Goal: Task Accomplishment & Management: Manage account settings

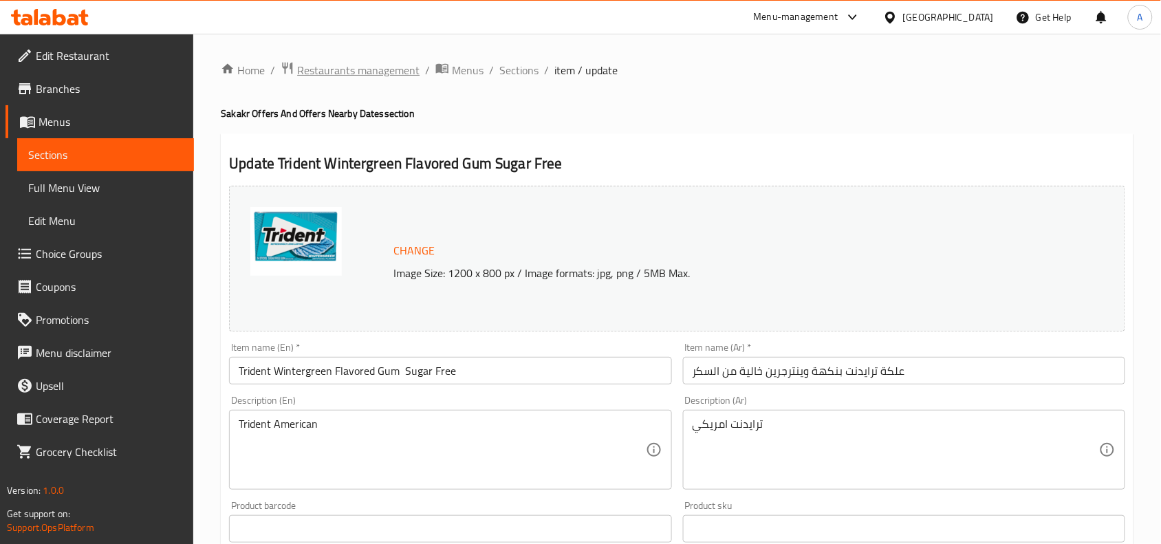
click at [402, 69] on span "Restaurants management" at bounding box center [358, 70] width 122 height 17
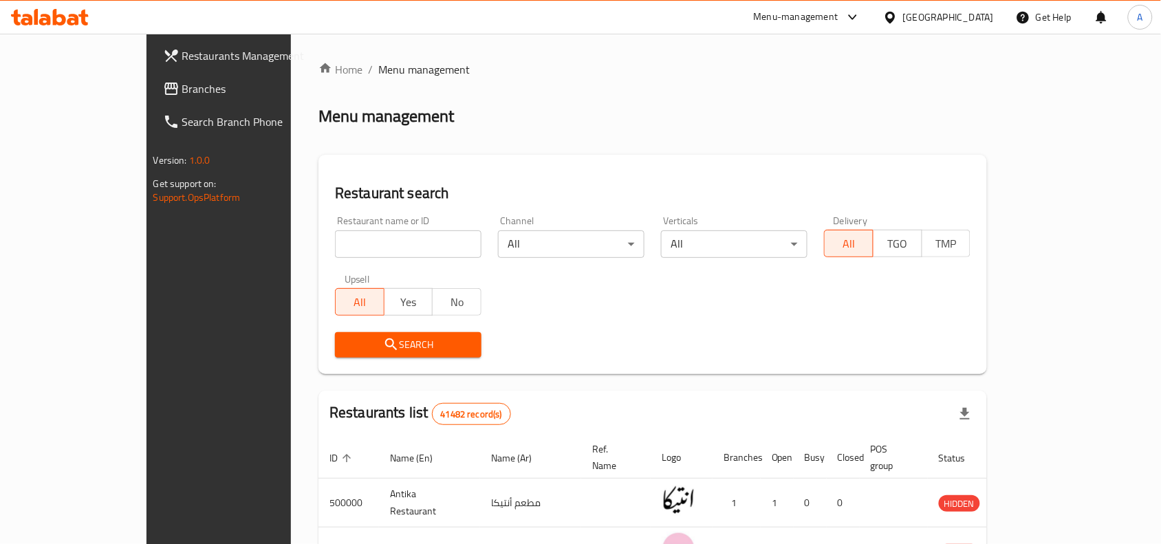
click at [838, 12] on div "Menu-management" at bounding box center [796, 17] width 85 height 17
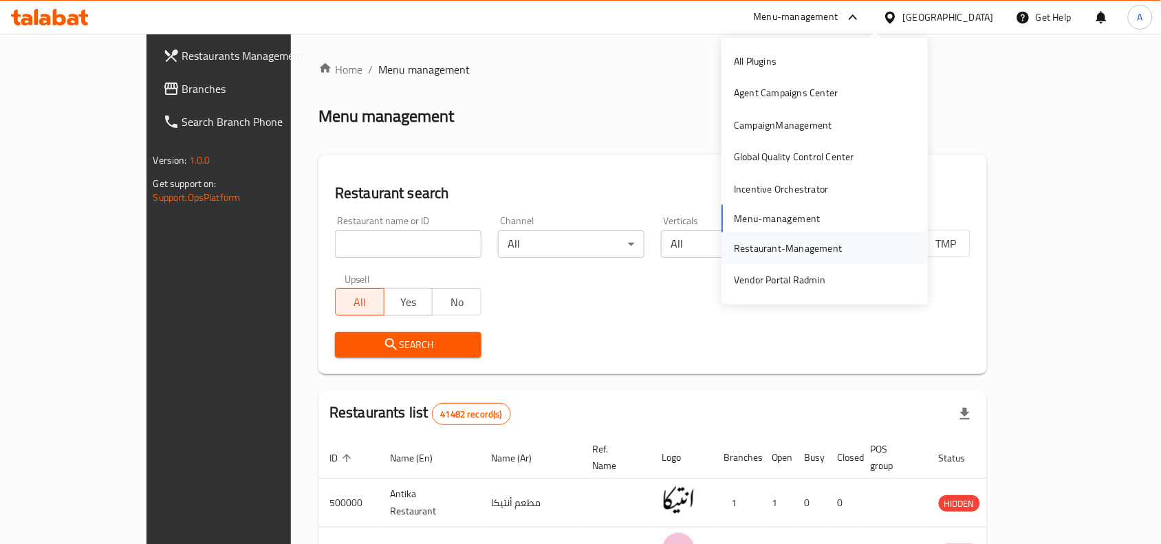
click at [794, 254] on div "Restaurant-Management" at bounding box center [788, 248] width 108 height 15
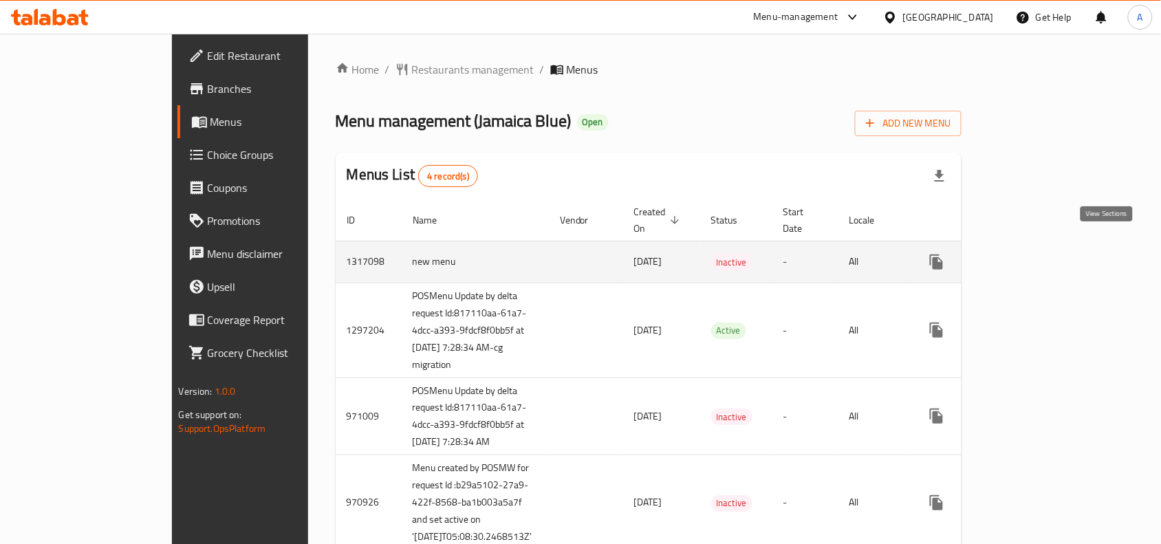
click at [1044, 255] on icon "enhanced table" at bounding box center [1035, 262] width 17 height 17
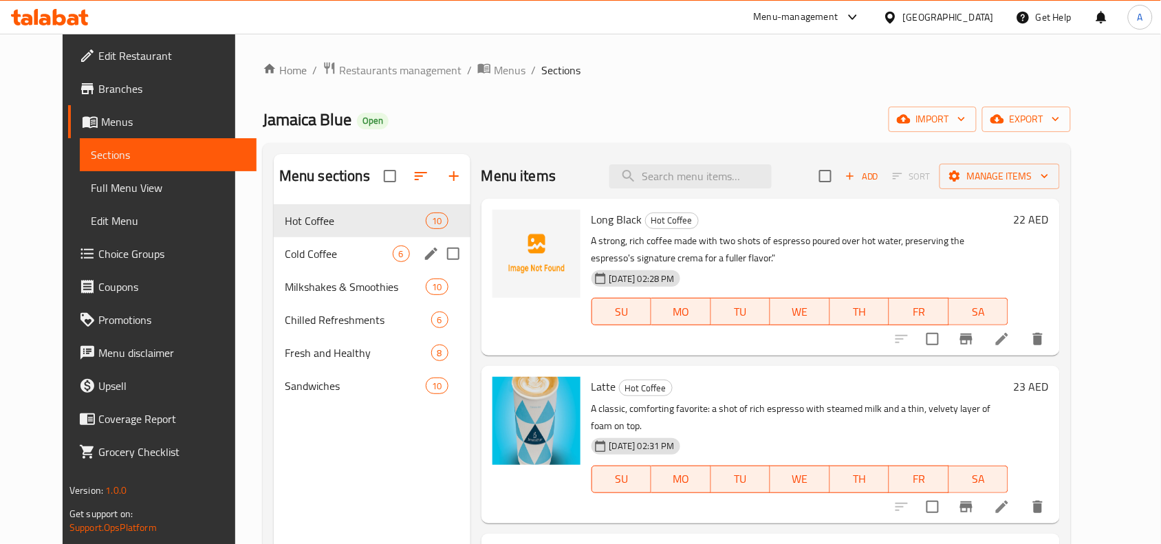
click at [336, 263] on div "Cold Coffee 6" at bounding box center [372, 253] width 197 height 33
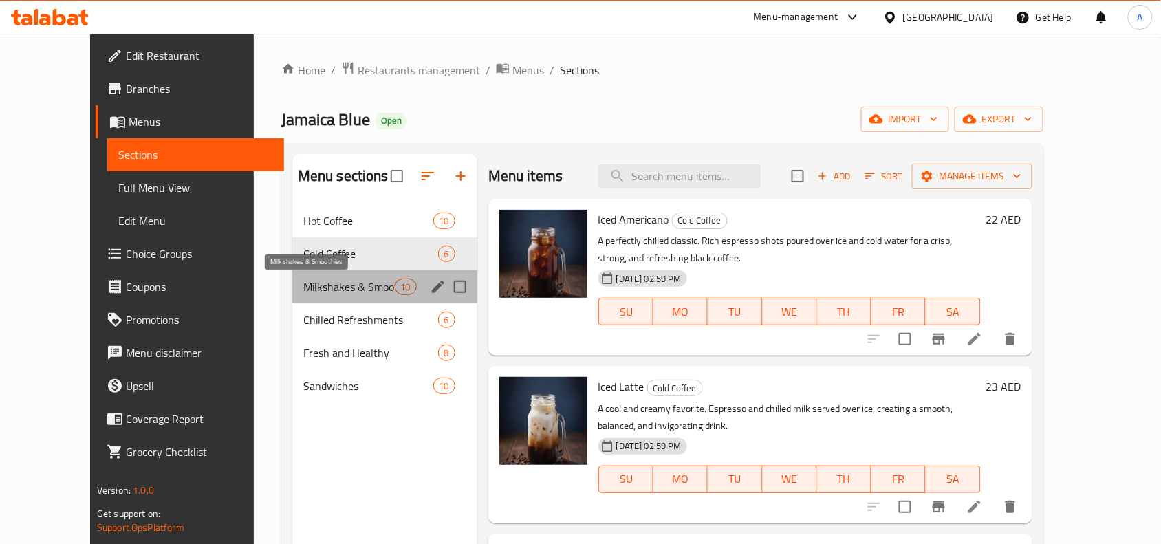
click at [336, 284] on span "Milkshakes & Smoothies" at bounding box center [348, 286] width 91 height 17
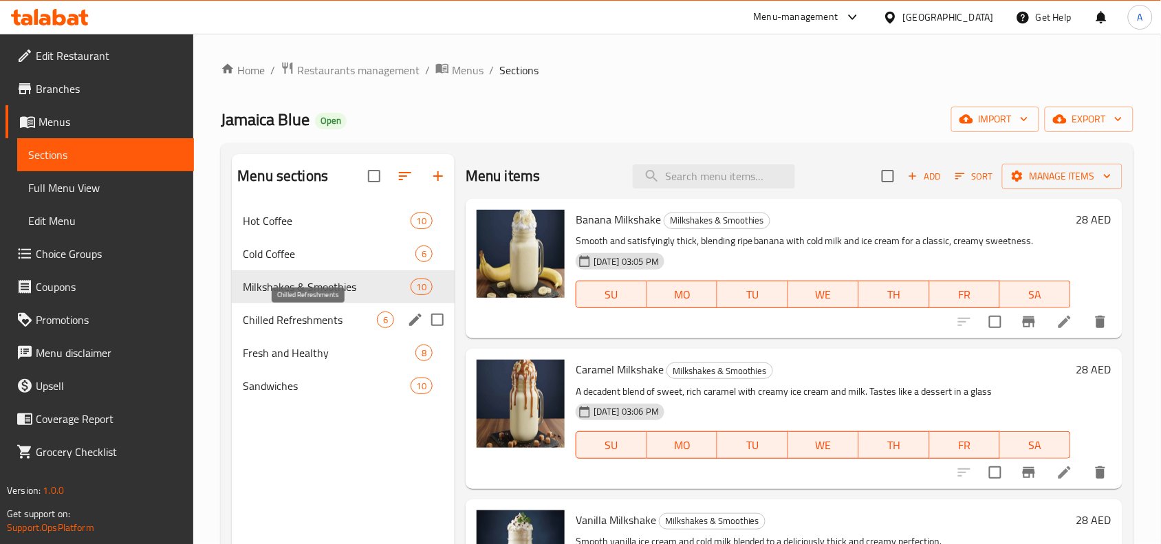
click at [348, 320] on span "Chilled Refreshments" at bounding box center [310, 319] width 134 height 17
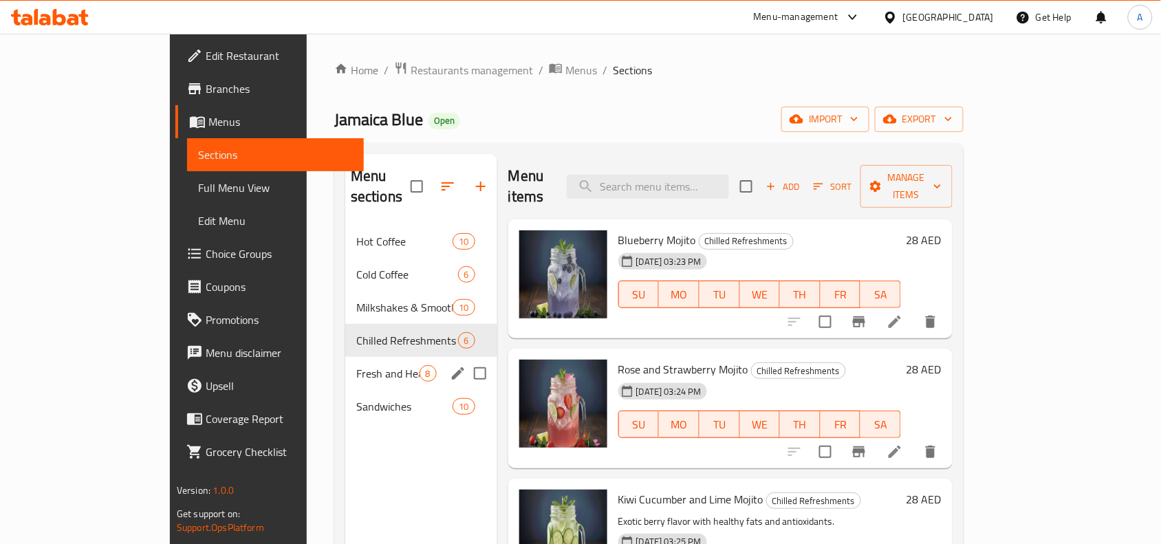
click at [356, 365] on span "Fresh and Healthy" at bounding box center [387, 373] width 63 height 17
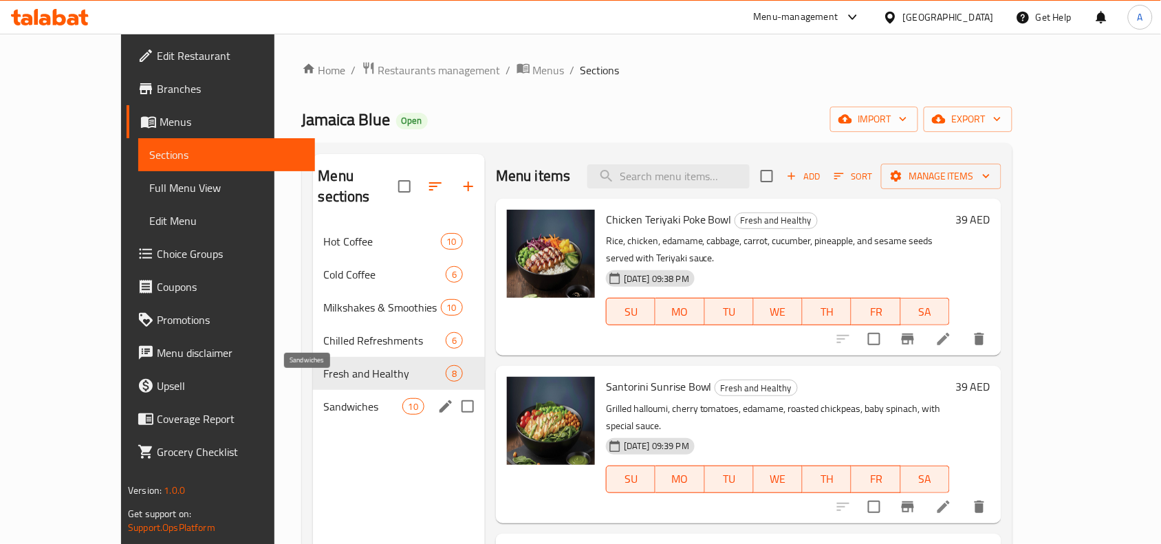
click at [327, 398] on span "Sandwiches" at bounding box center [363, 406] width 78 height 17
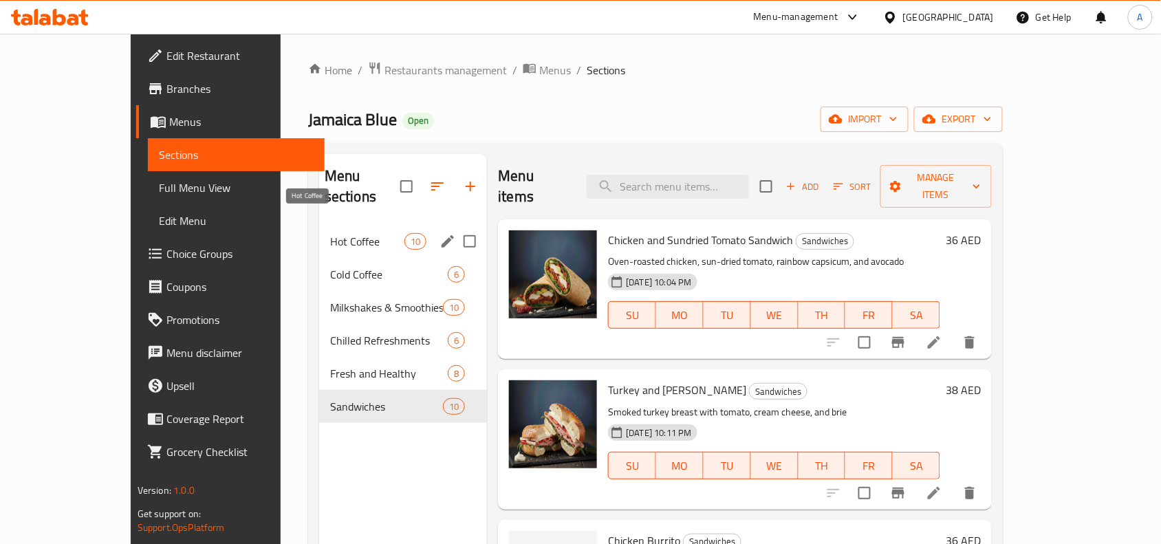
click at [351, 233] on span "Hot Coffee" at bounding box center [367, 241] width 74 height 17
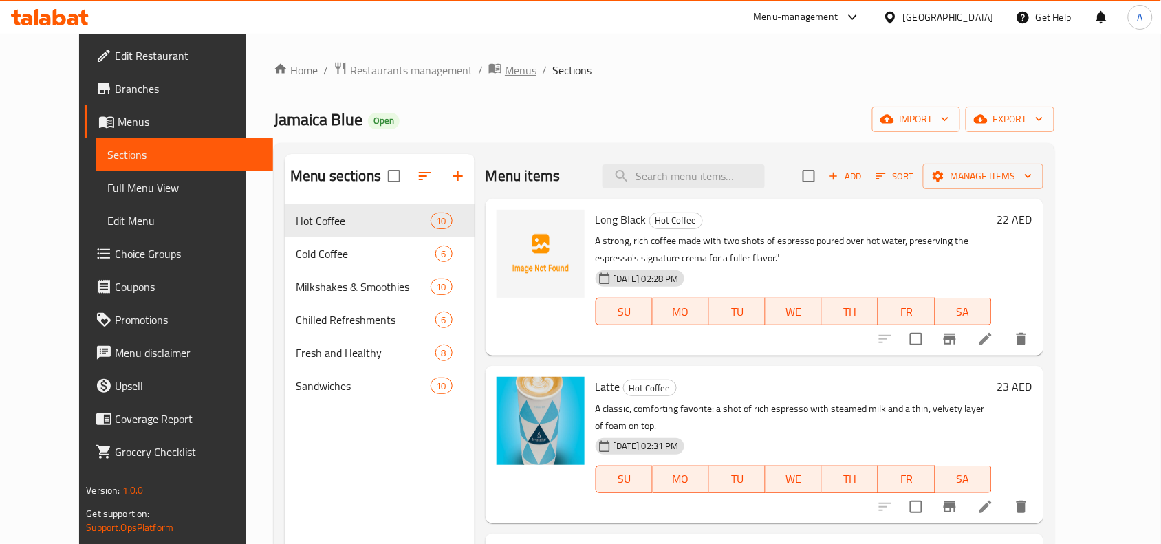
click at [505, 70] on span "Menus" at bounding box center [521, 70] width 32 height 17
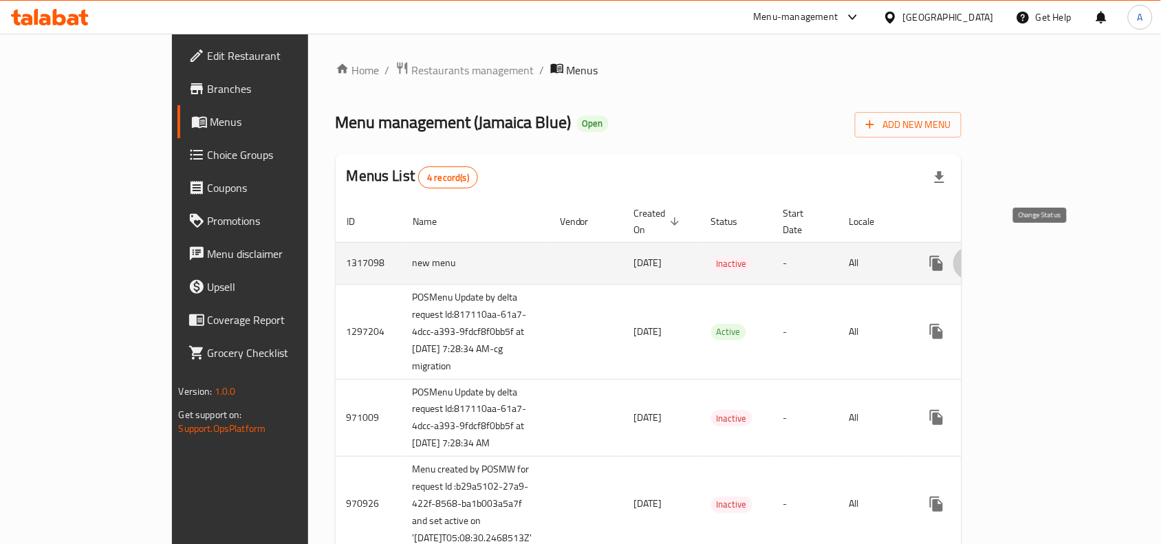
click at [978, 255] on icon "enhanced table" at bounding box center [969, 263] width 17 height 17
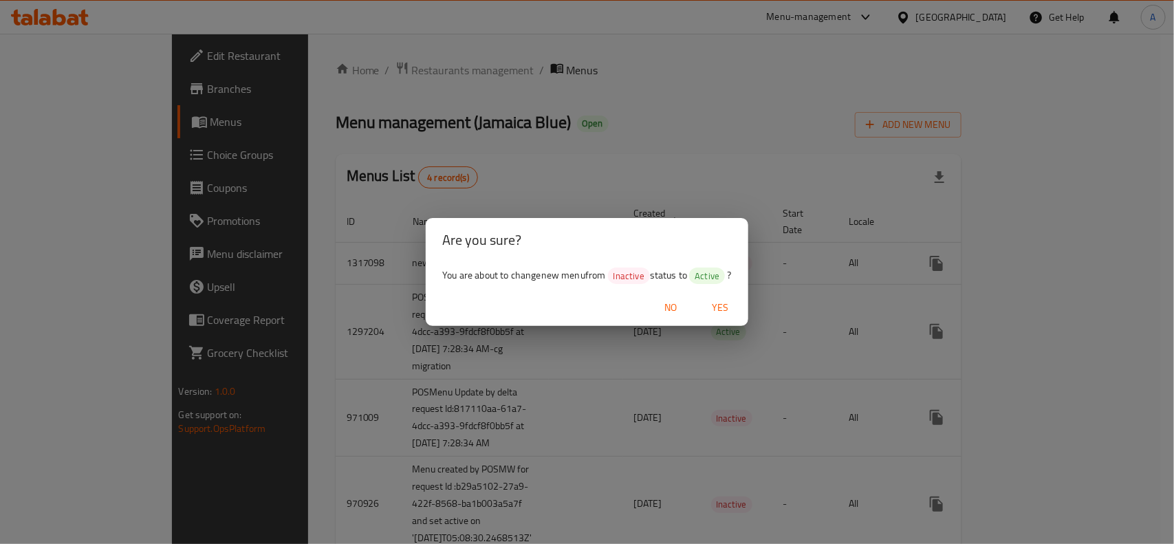
click at [675, 304] on span "No" at bounding box center [671, 307] width 33 height 17
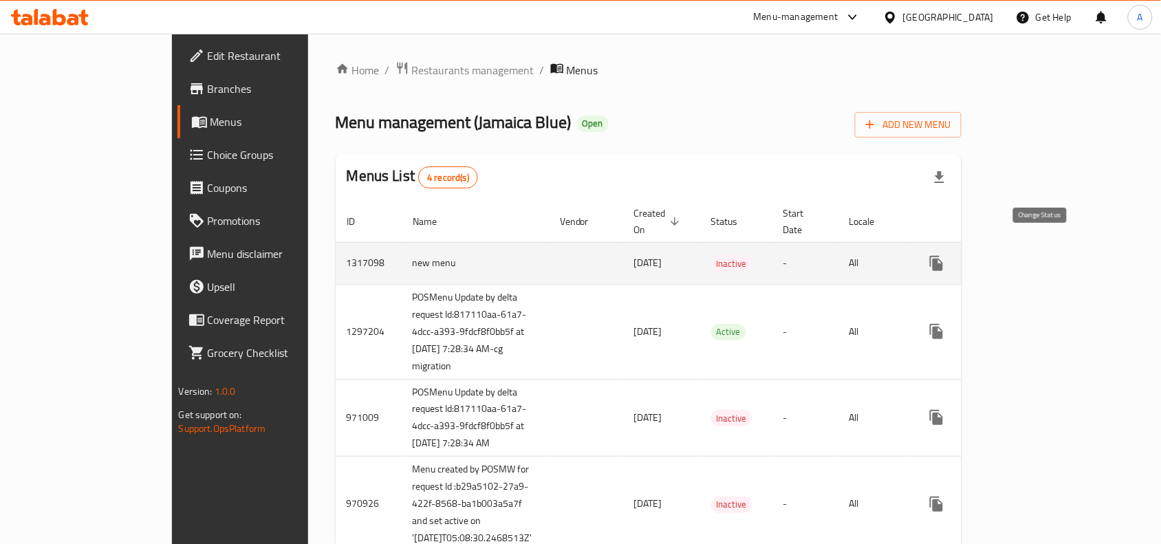
click at [978, 255] on icon "enhanced table" at bounding box center [969, 263] width 17 height 17
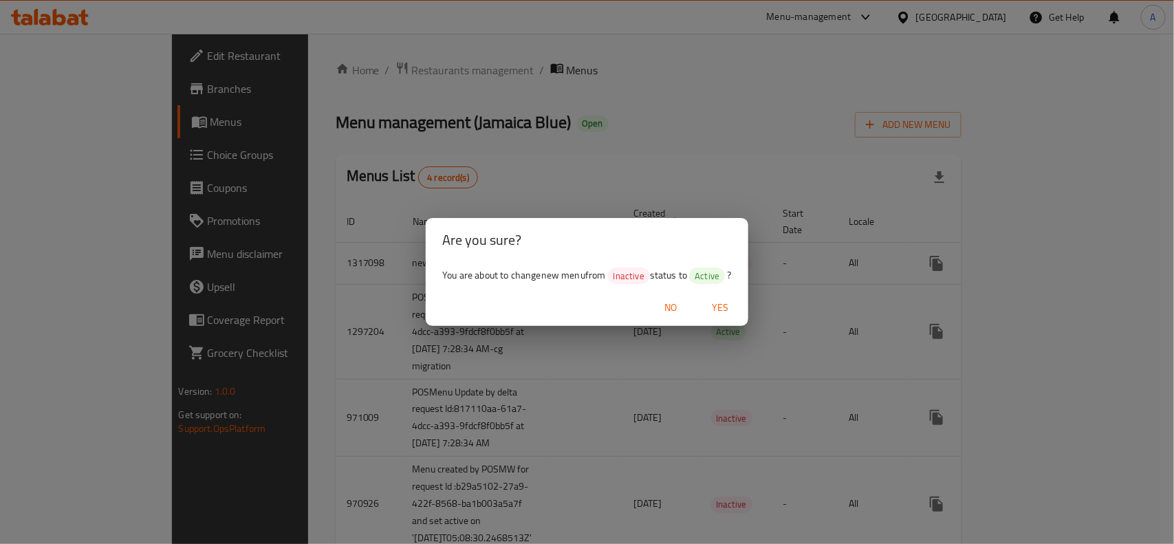
click at [725, 307] on span "Yes" at bounding box center [720, 307] width 33 height 17
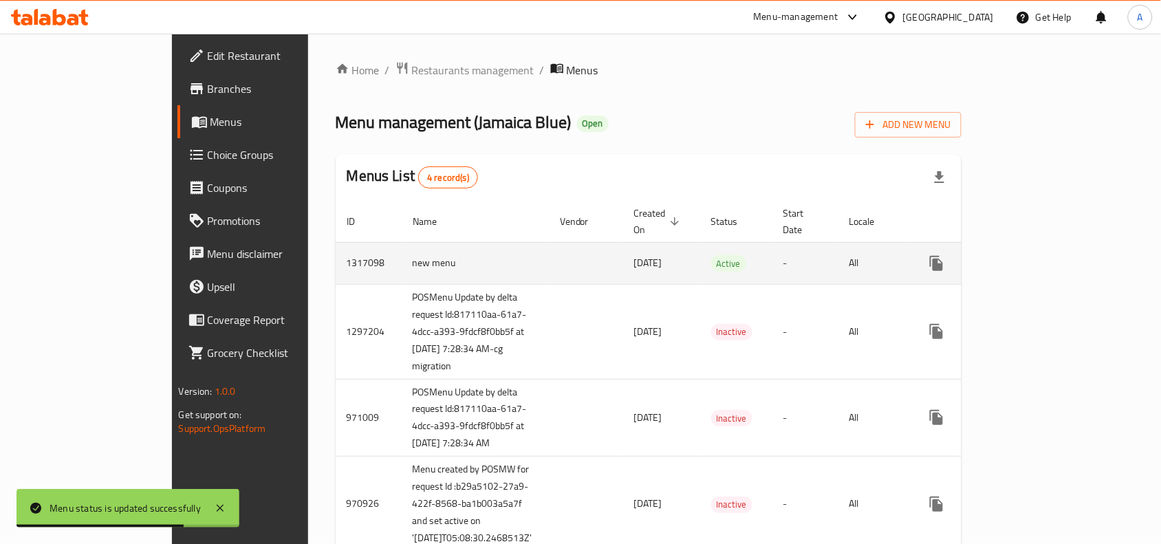
click at [1044, 255] on icon "enhanced table" at bounding box center [1035, 263] width 17 height 17
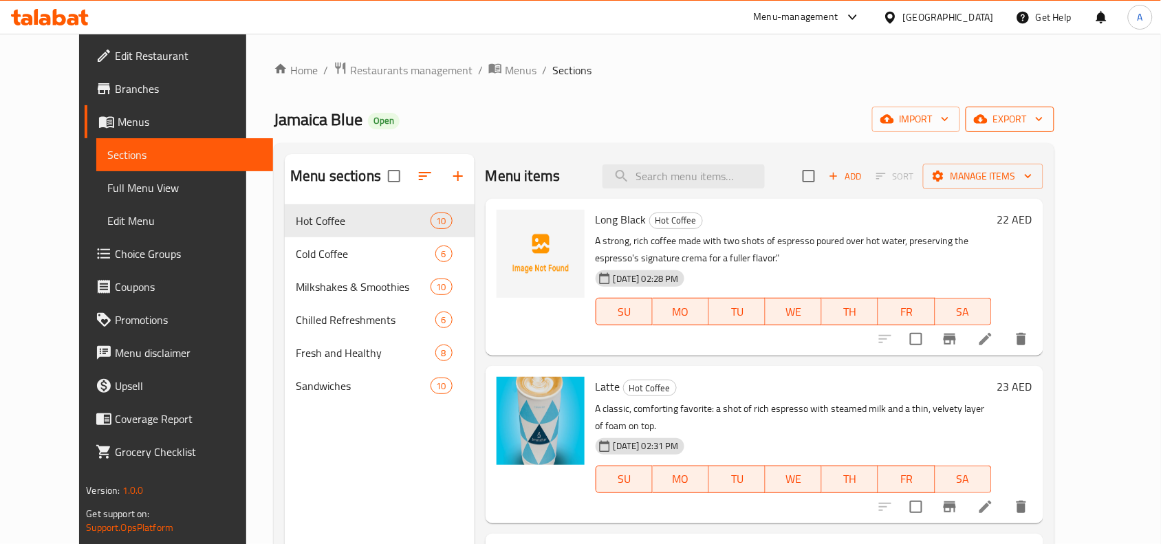
click at [1043, 124] on span "export" at bounding box center [1009, 119] width 67 height 17
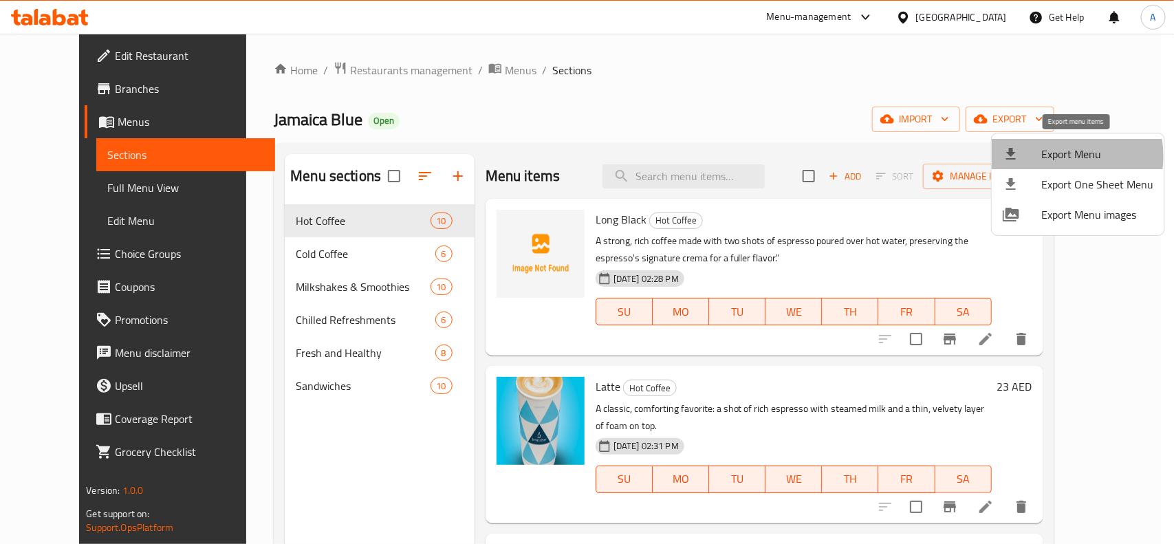
click at [1049, 156] on span "Export Menu" at bounding box center [1097, 154] width 112 height 17
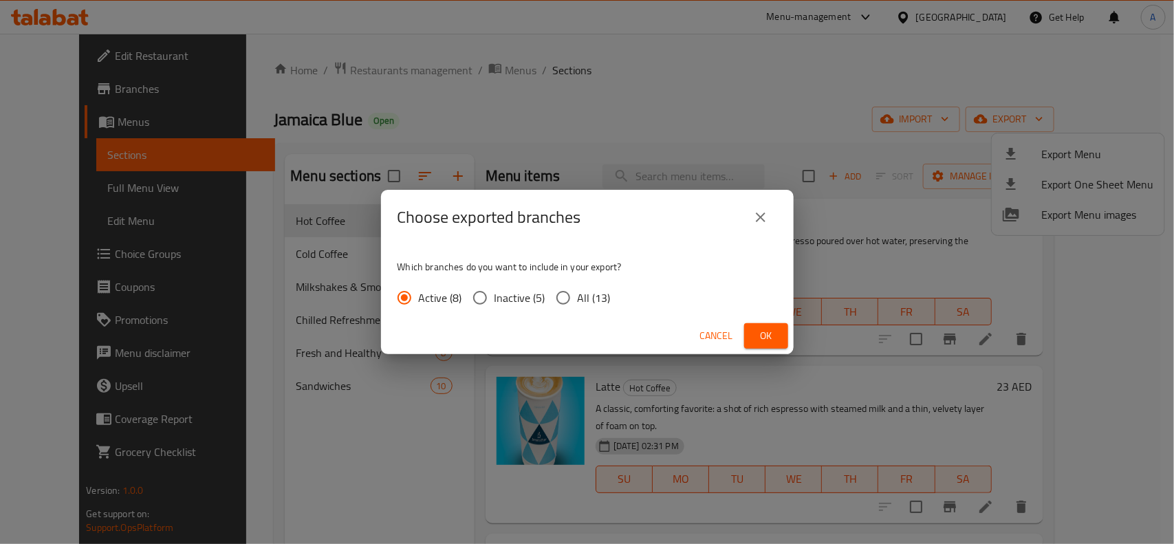
click at [565, 296] on input "All (13)" at bounding box center [563, 297] width 29 height 29
radio input "true"
click at [772, 337] on span "Ok" at bounding box center [766, 335] width 22 height 17
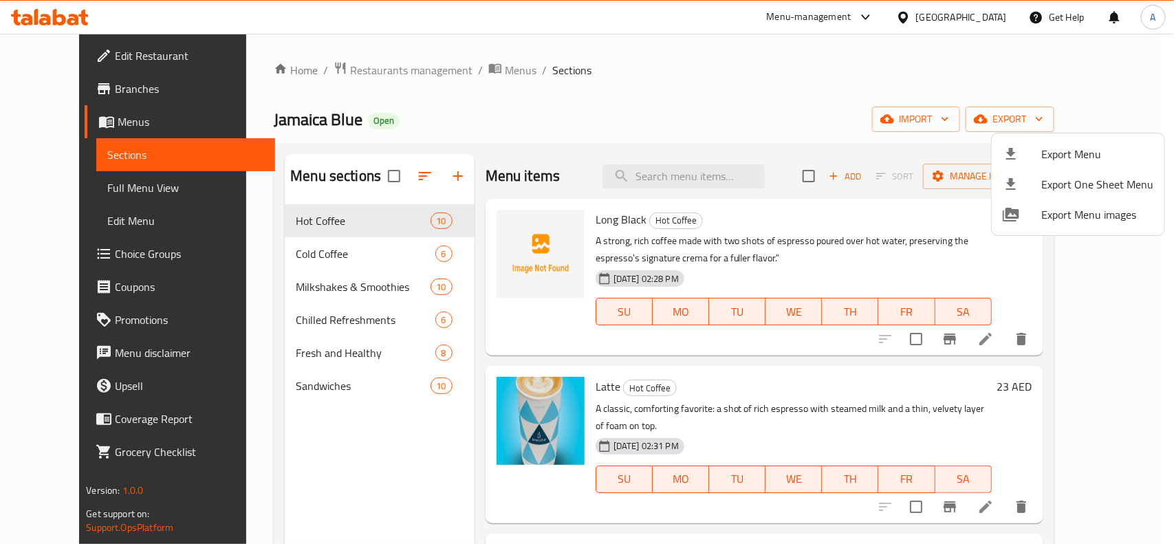
click at [324, 265] on div at bounding box center [587, 272] width 1174 height 544
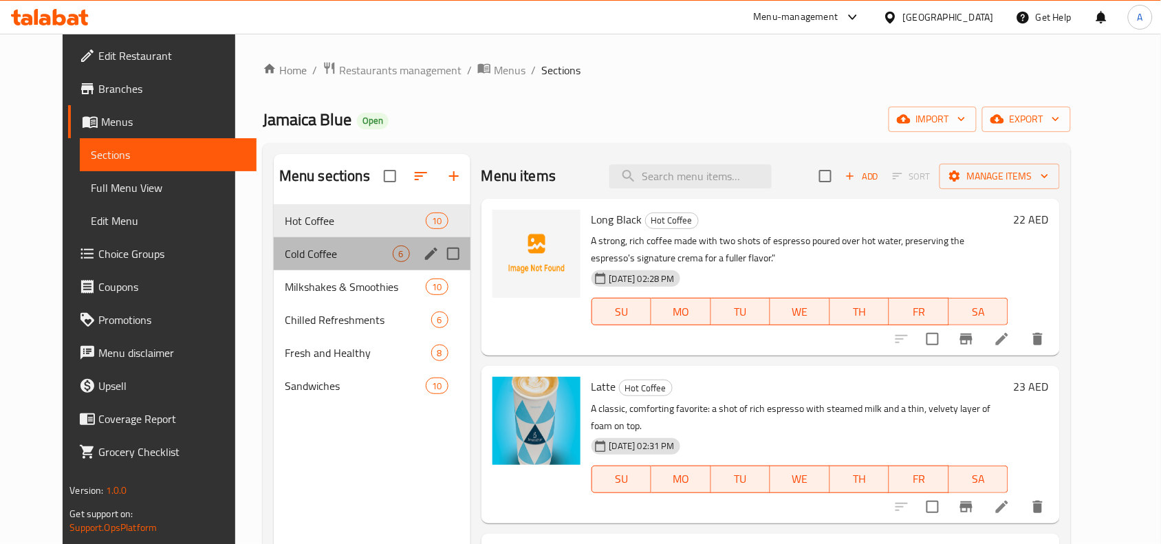
click at [327, 241] on div "Cold Coffee 6" at bounding box center [372, 253] width 197 height 33
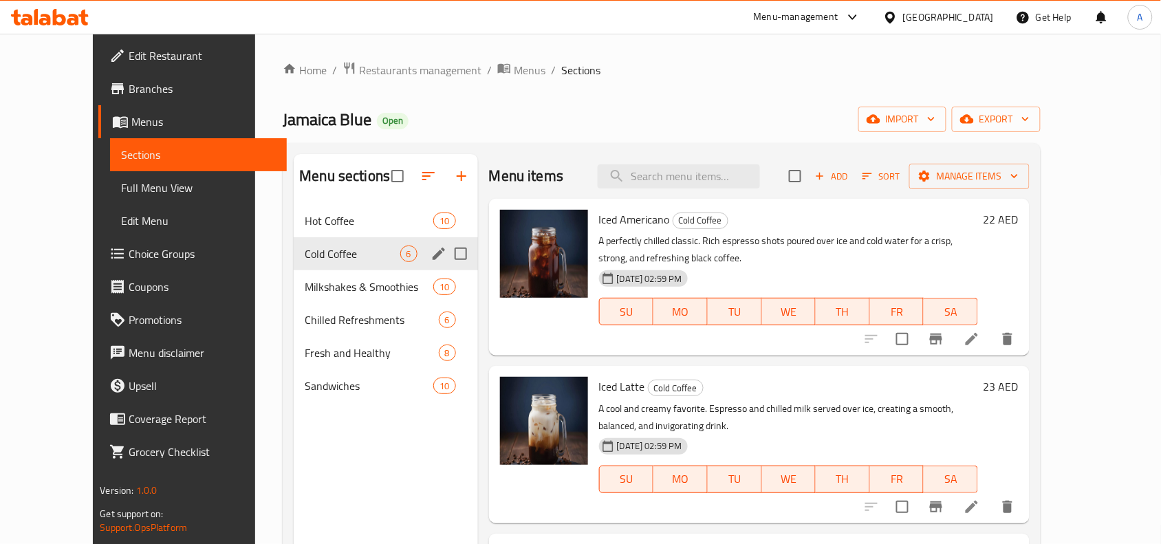
click at [333, 225] on span "Hot Coffee" at bounding box center [369, 220] width 129 height 17
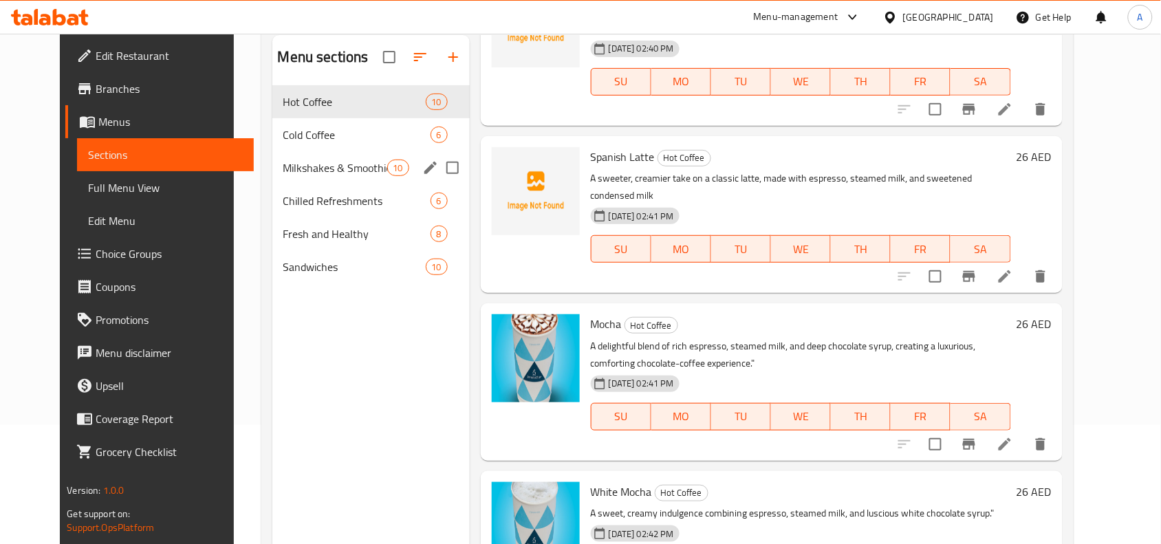
scroll to position [21, 0]
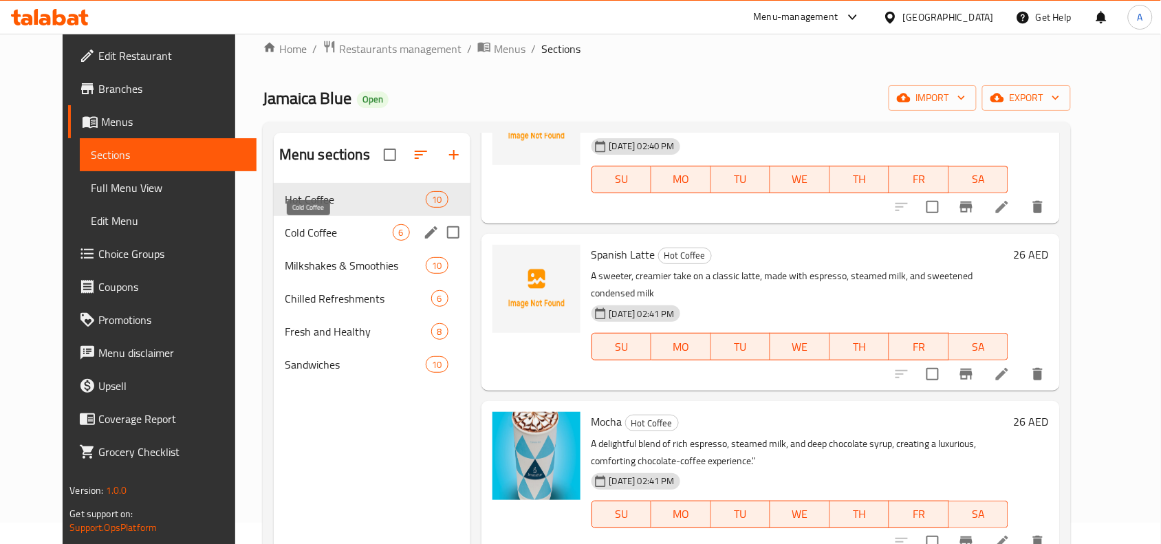
click at [303, 239] on span "Cold Coffee" at bounding box center [339, 232] width 108 height 17
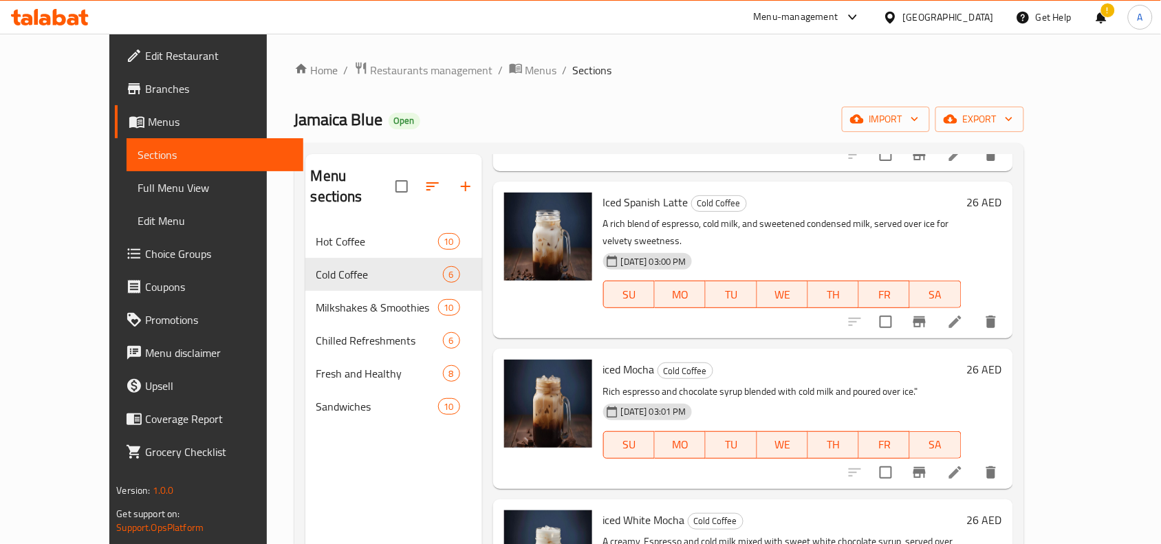
scroll to position [167, 0]
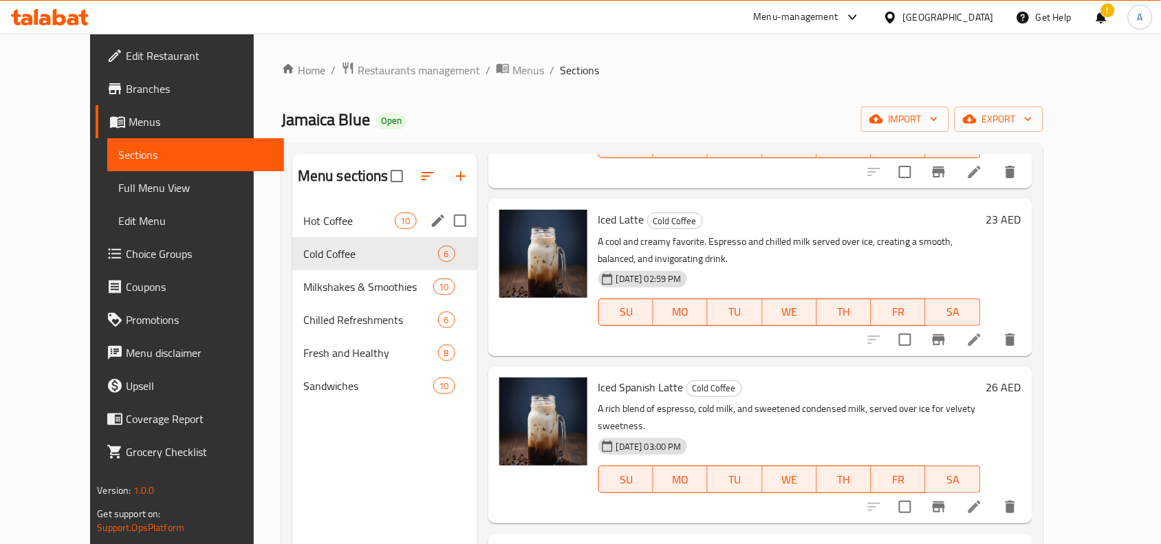
click at [303, 221] on span "Hot Coffee" at bounding box center [348, 220] width 91 height 17
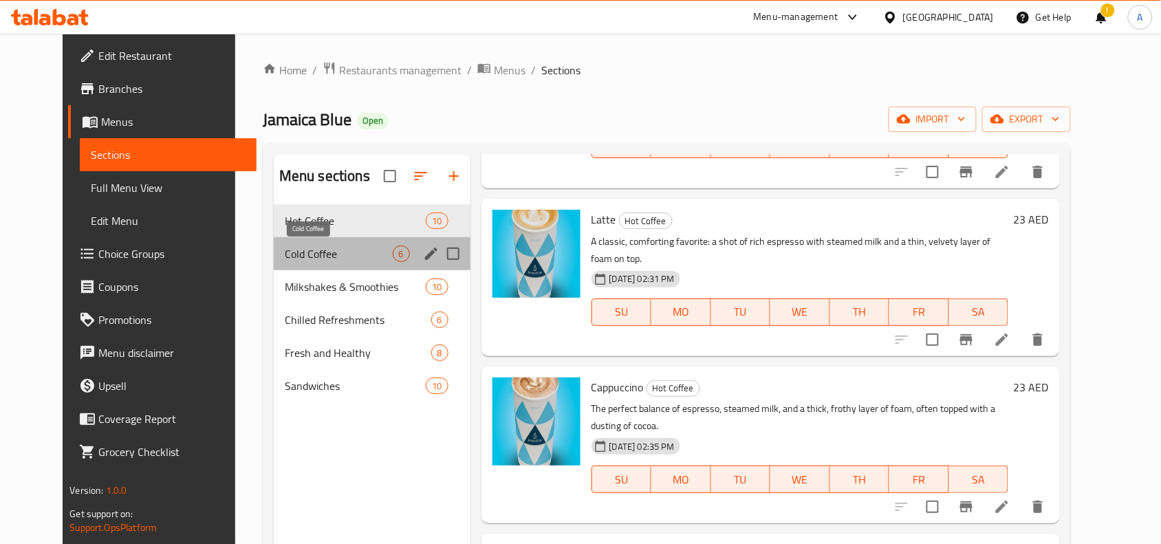
click at [285, 252] on span "Cold Coffee" at bounding box center [339, 253] width 108 height 17
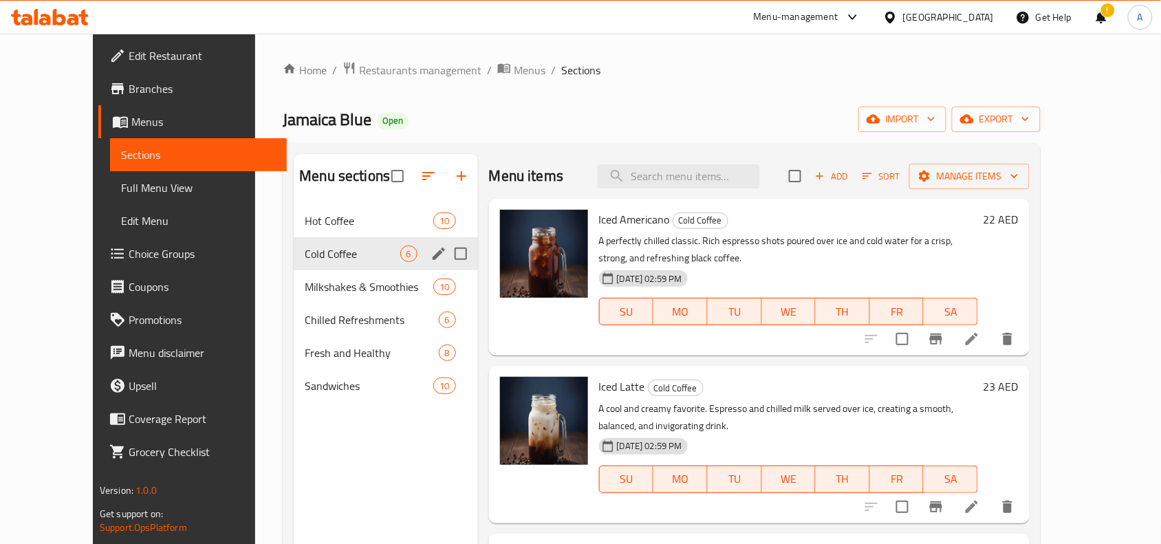
click at [305, 258] on span "Cold Coffee" at bounding box center [352, 253] width 95 height 17
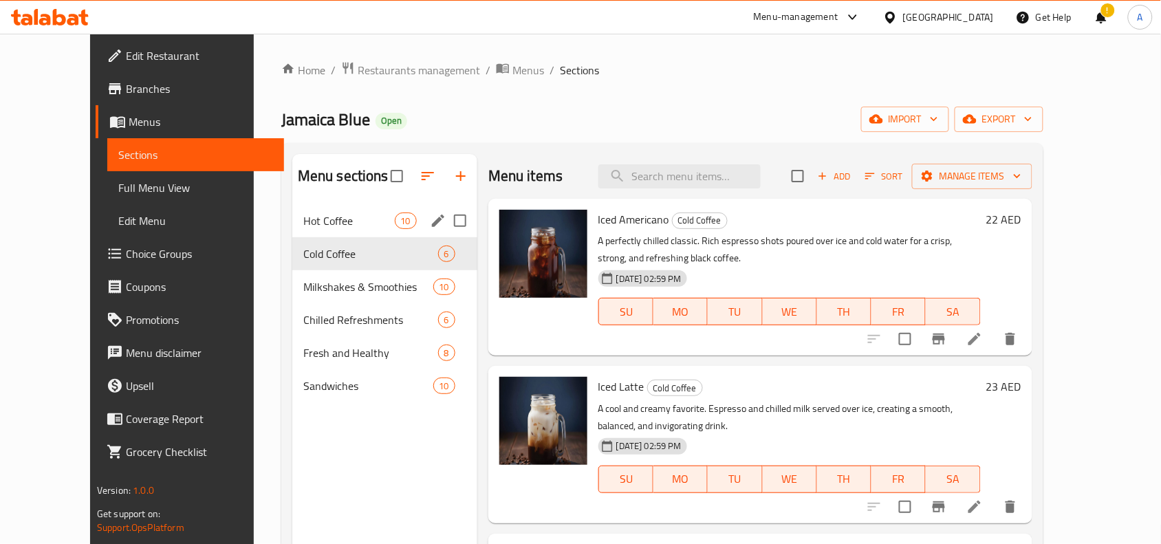
click at [303, 227] on span "Hot Coffee" at bounding box center [348, 220] width 91 height 17
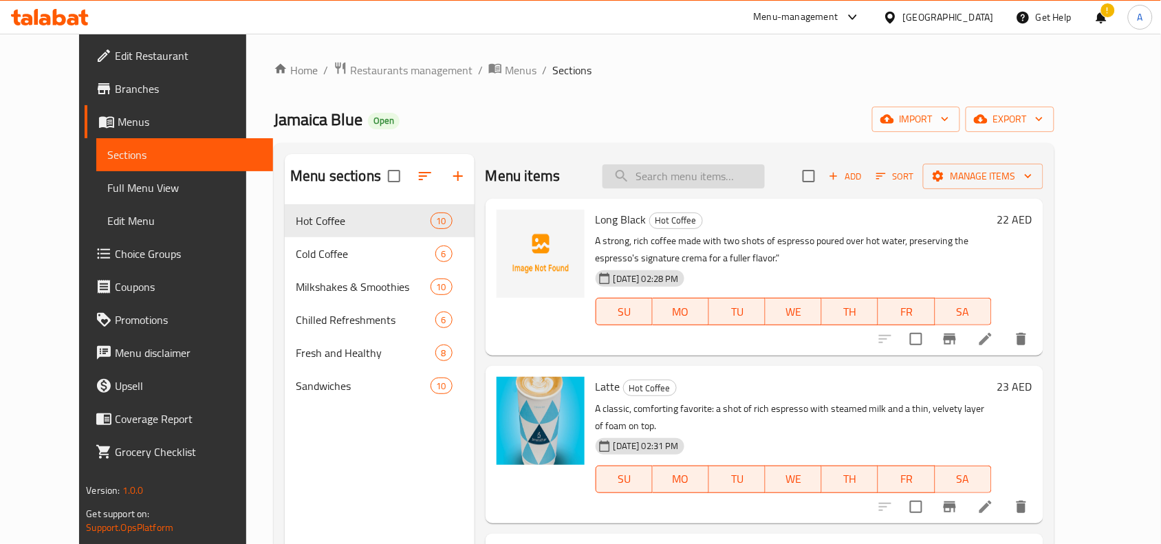
click at [734, 186] on input "search" at bounding box center [683, 176] width 162 height 24
paste input "Hot Chocolate"
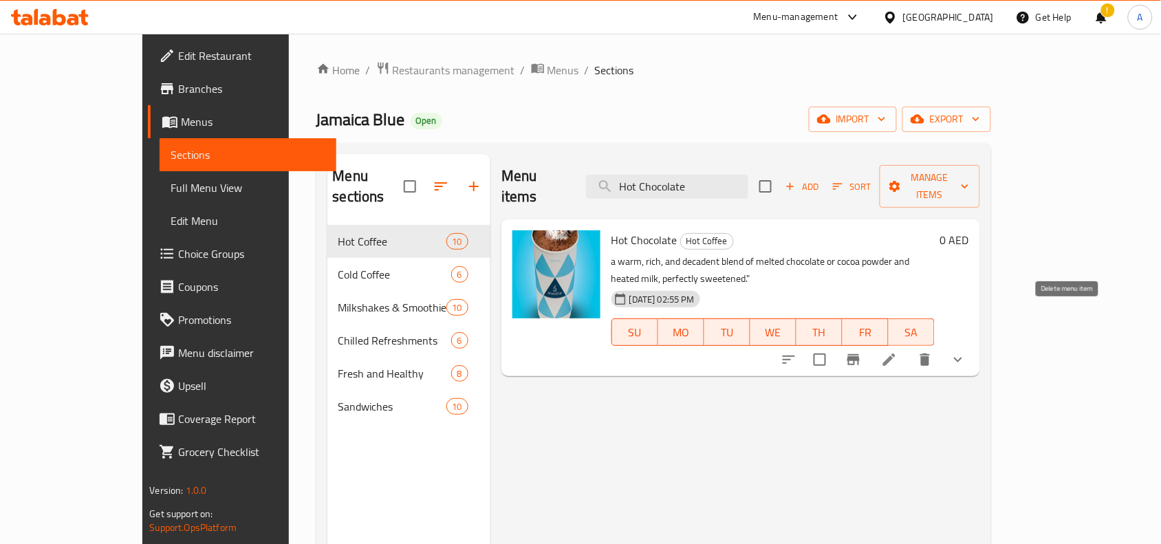
type input "Hot Chocolate"
click at [966, 351] on icon "show more" at bounding box center [958, 359] width 17 height 17
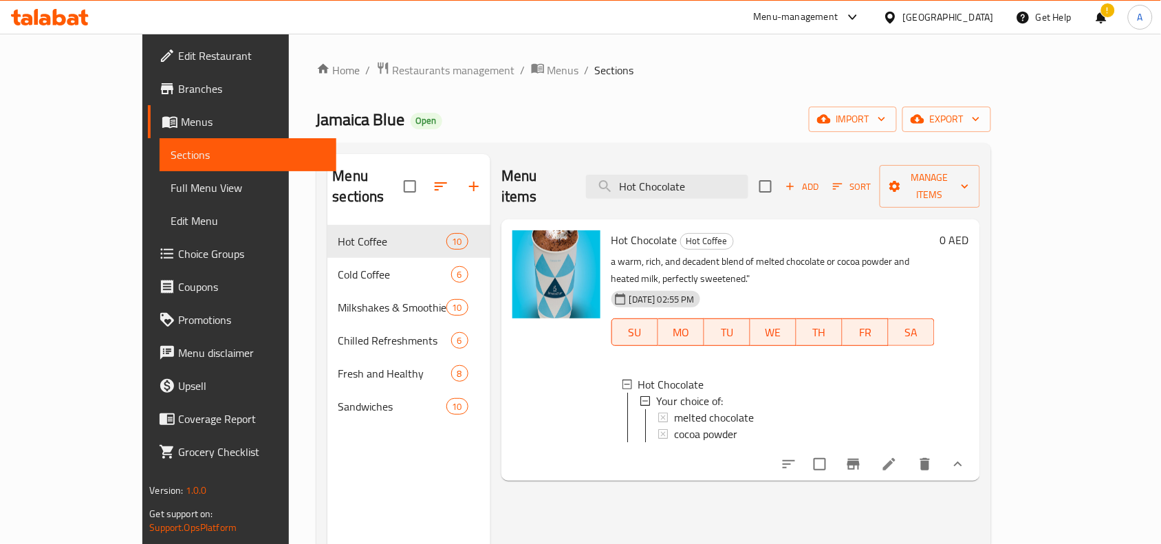
click at [178, 255] on span "Choice Groups" at bounding box center [251, 253] width 147 height 17
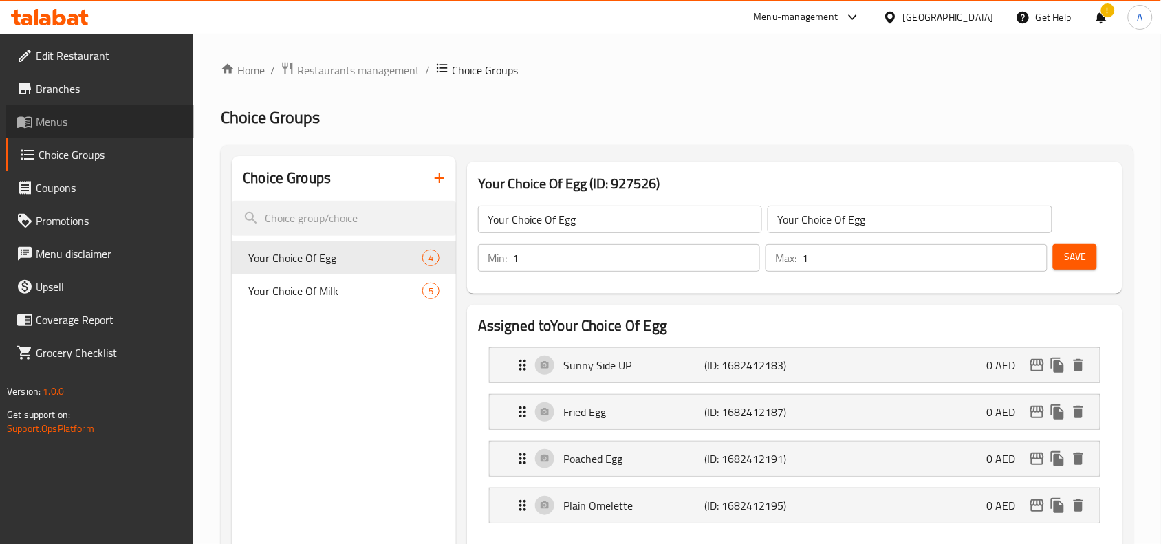
click at [96, 115] on span "Menus" at bounding box center [109, 121] width 147 height 17
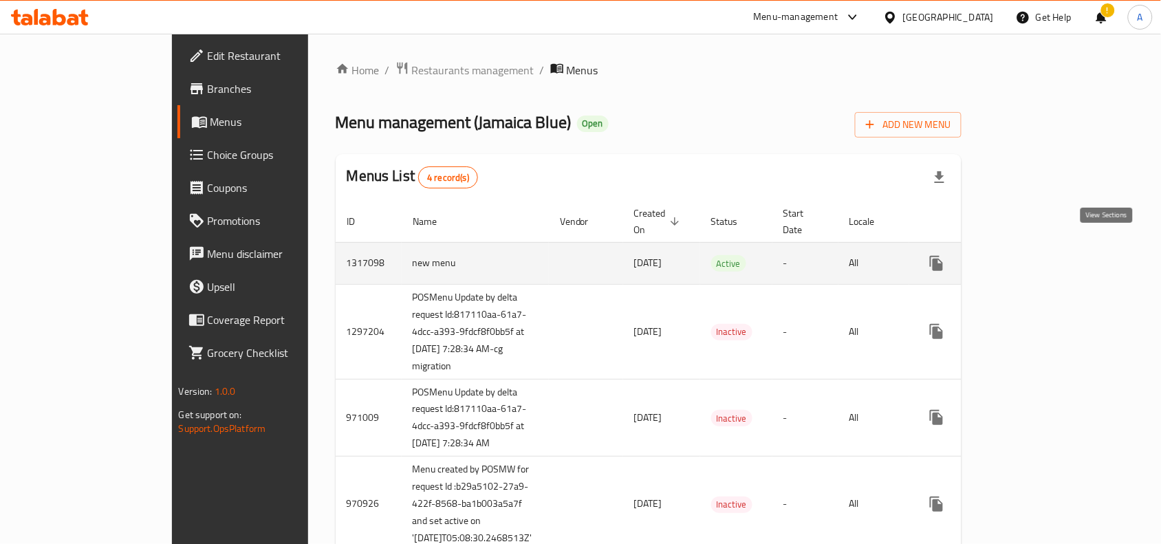
click at [1044, 255] on icon "enhanced table" at bounding box center [1035, 263] width 17 height 17
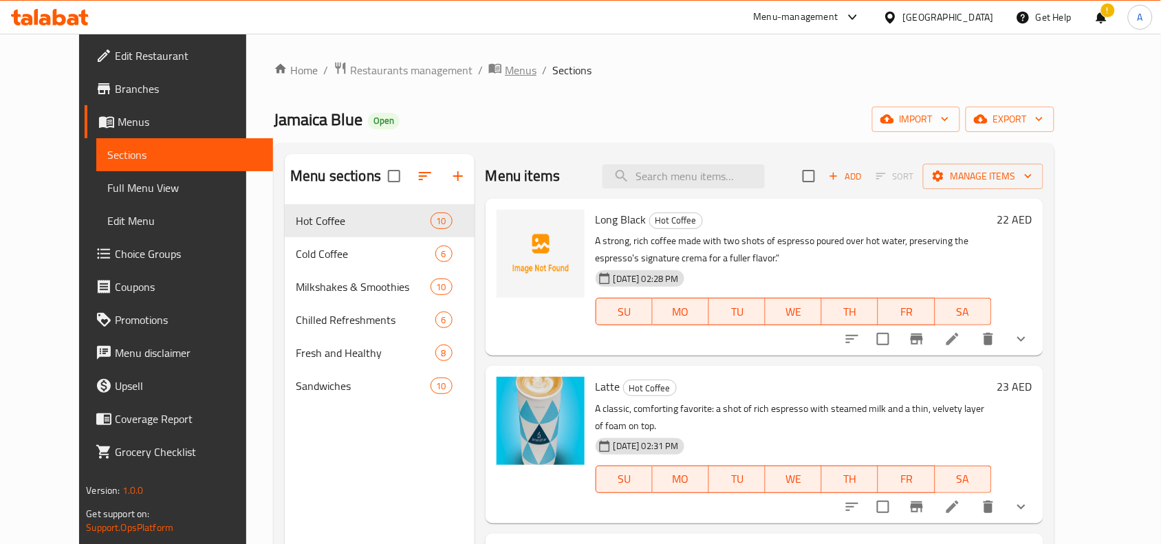
click at [505, 74] on span "Menus" at bounding box center [521, 70] width 32 height 17
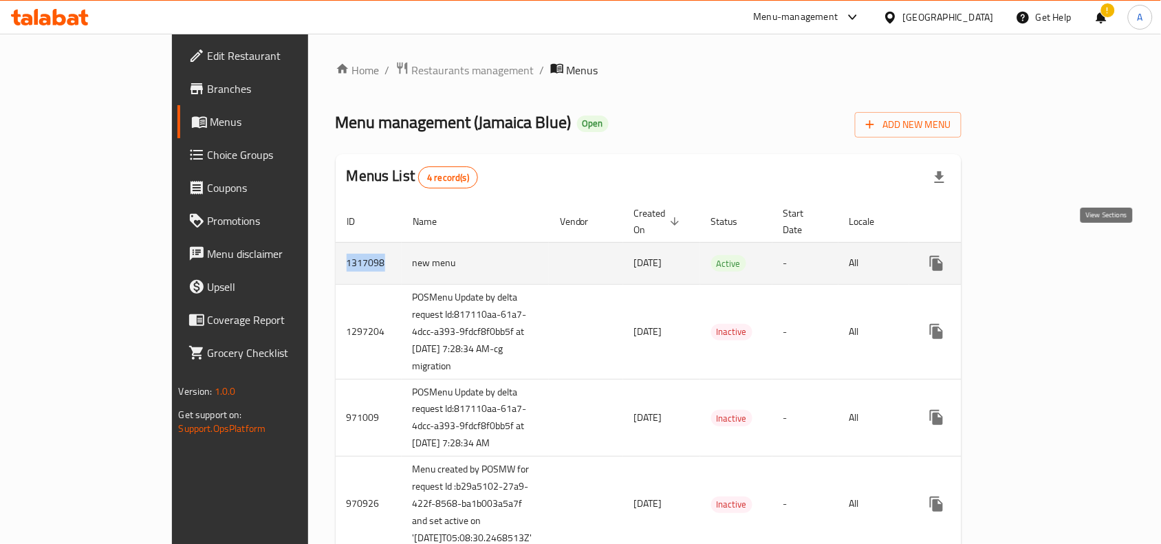
click at [1052, 247] on link "enhanced table" at bounding box center [1035, 263] width 33 height 33
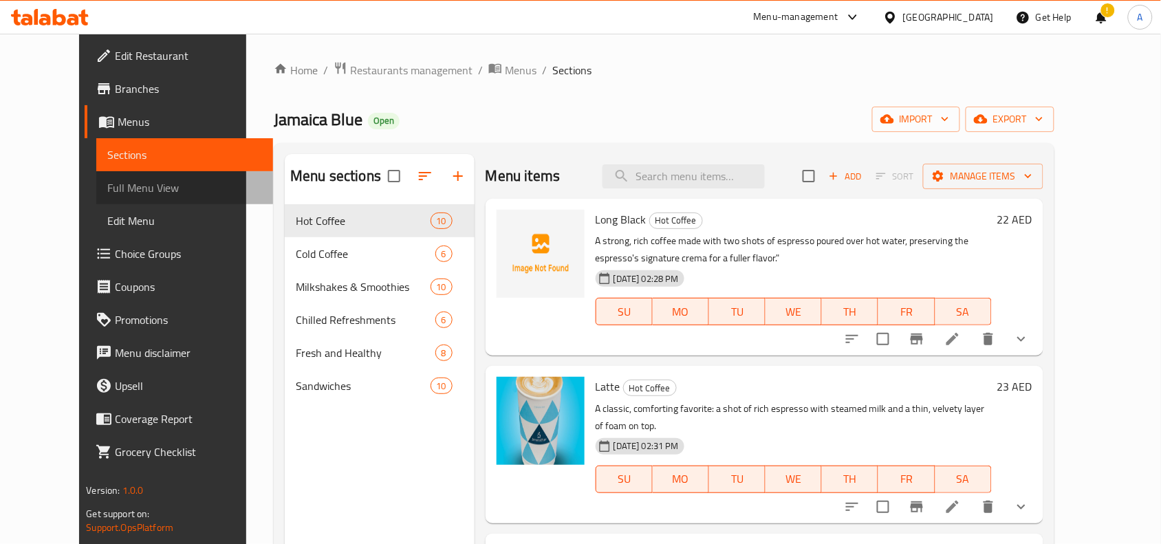
click at [107, 189] on span "Full Menu View" at bounding box center [184, 187] width 155 height 17
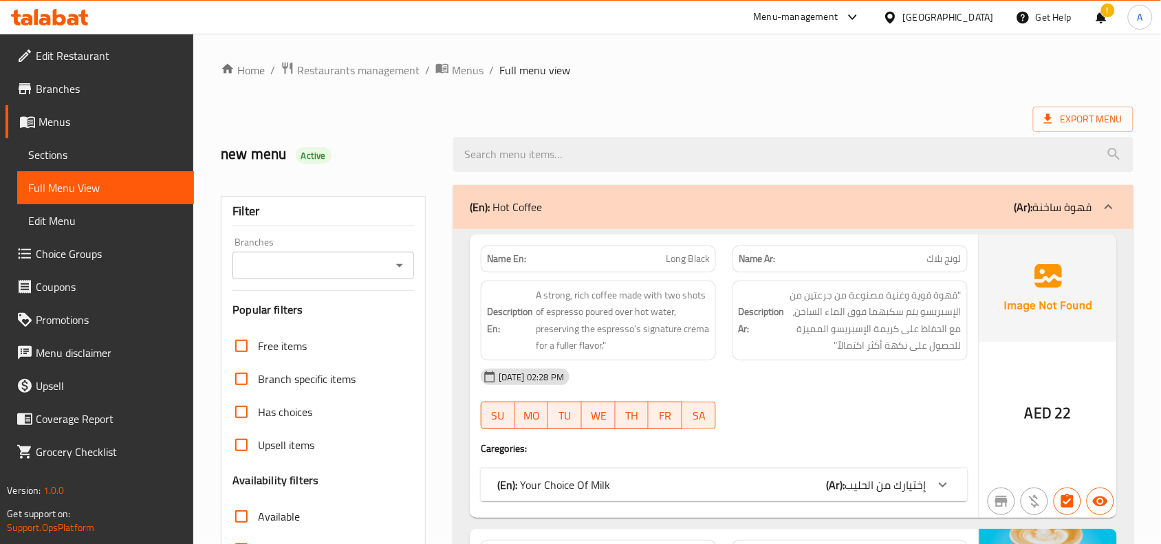
click at [369, 270] on input "Branches" at bounding box center [312, 265] width 151 height 19
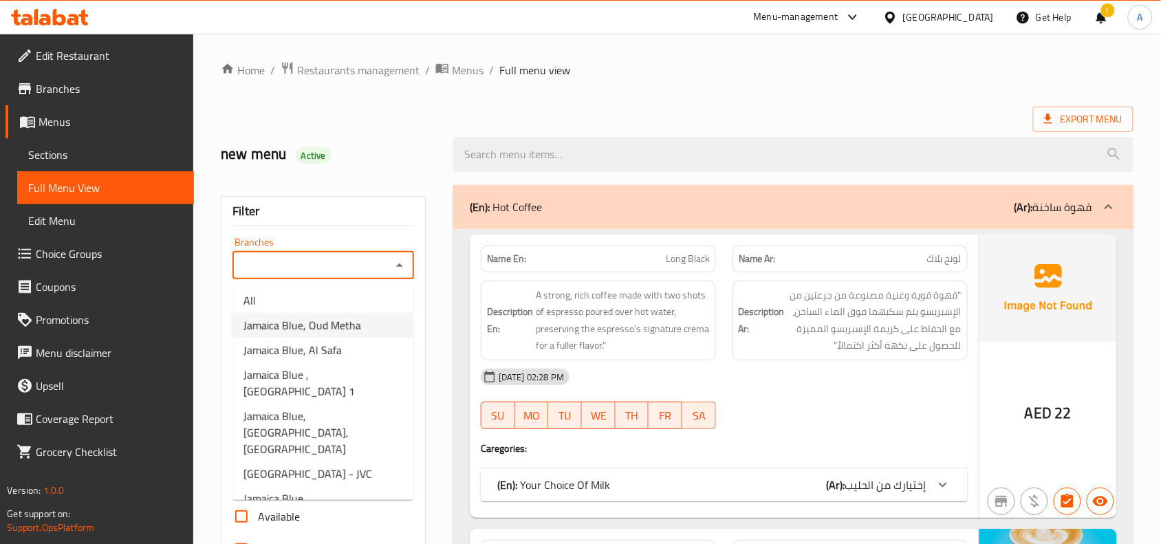
click at [345, 320] on span "Jamaica Blue, Oud Metha" at bounding box center [302, 325] width 118 height 17
type input "Jamaica Blue, Oud Metha"
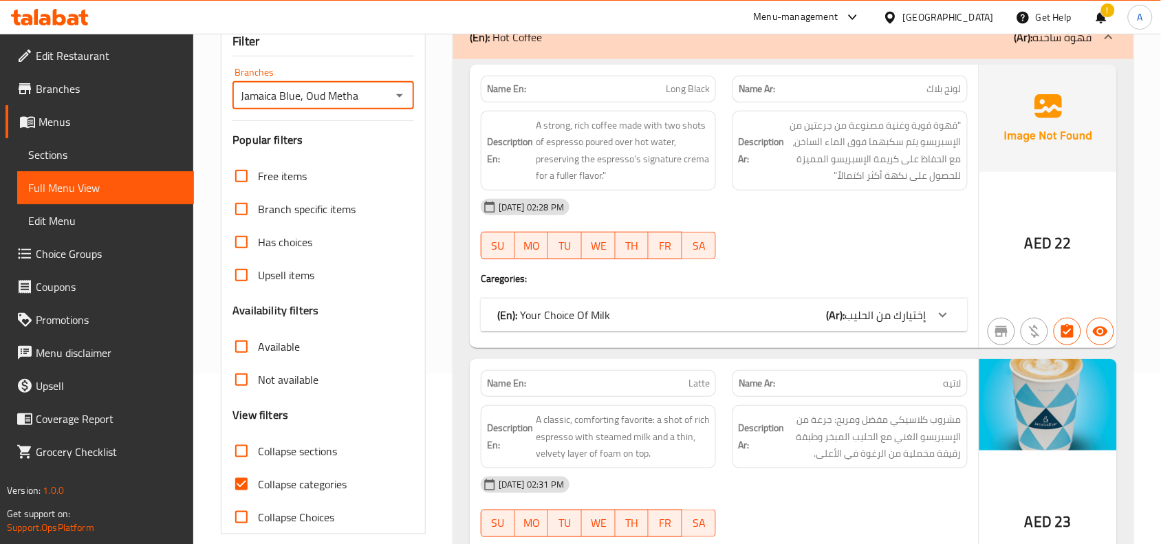
scroll to position [172, 0]
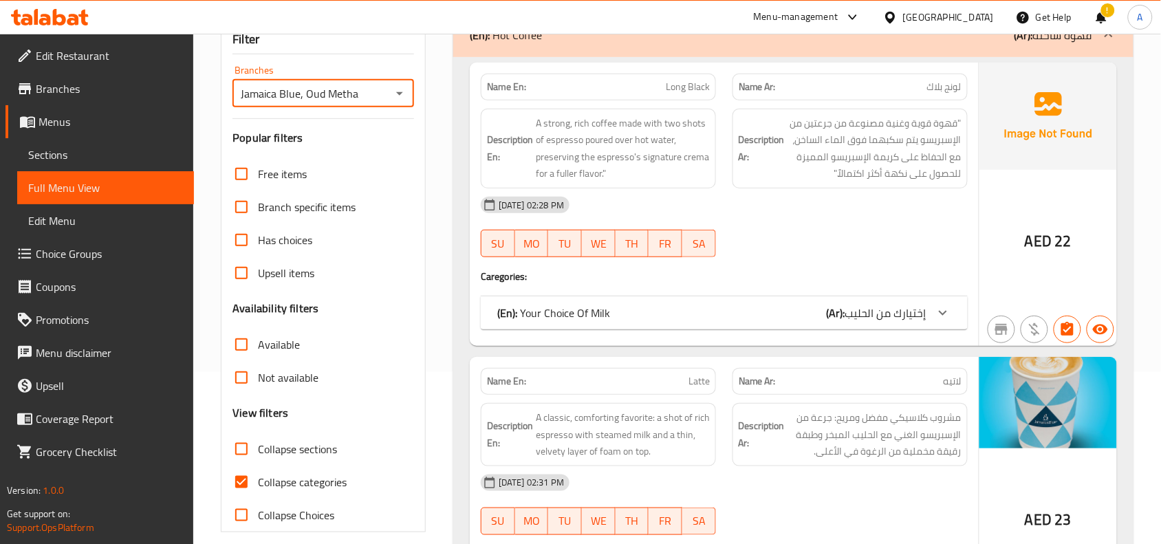
click at [245, 452] on input "Collapse sections" at bounding box center [241, 448] width 33 height 33
checkbox input "true"
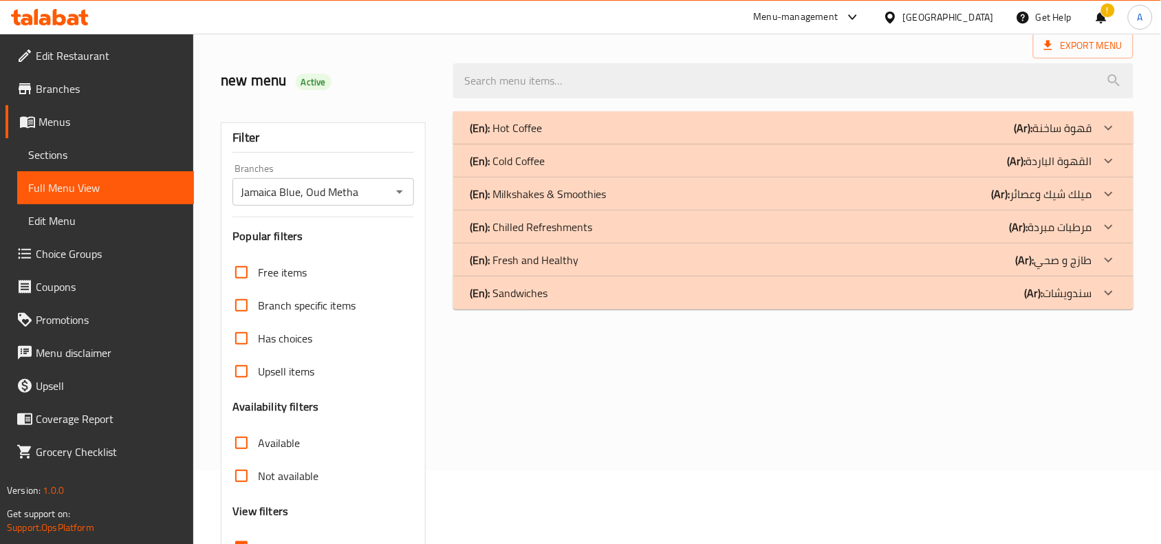
scroll to position [0, 0]
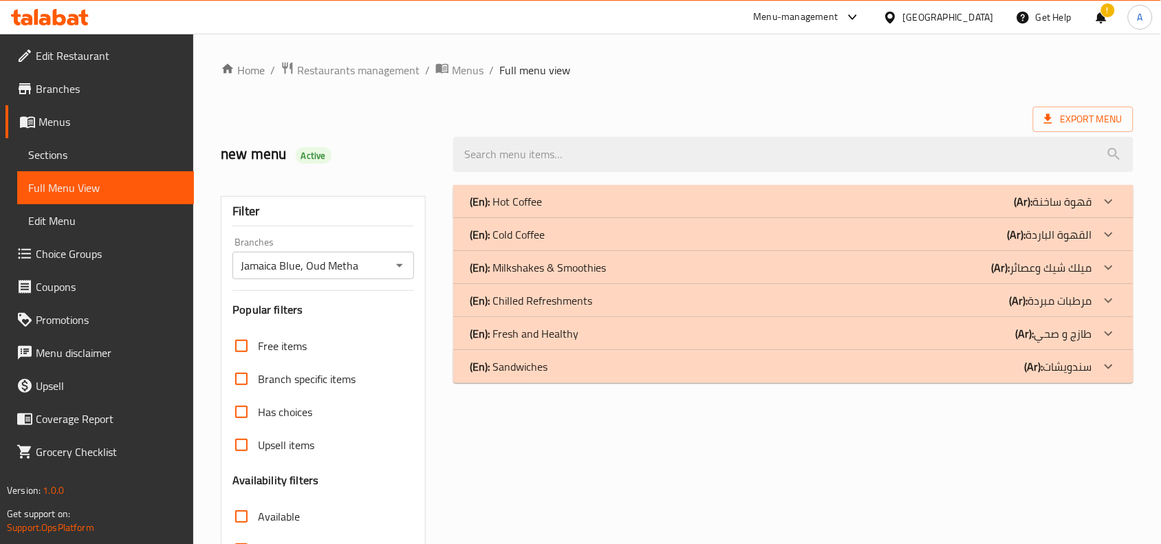
click at [817, 198] on div "(En): Hot Coffee (Ar): قهوة ساخنة" at bounding box center [781, 201] width 622 height 17
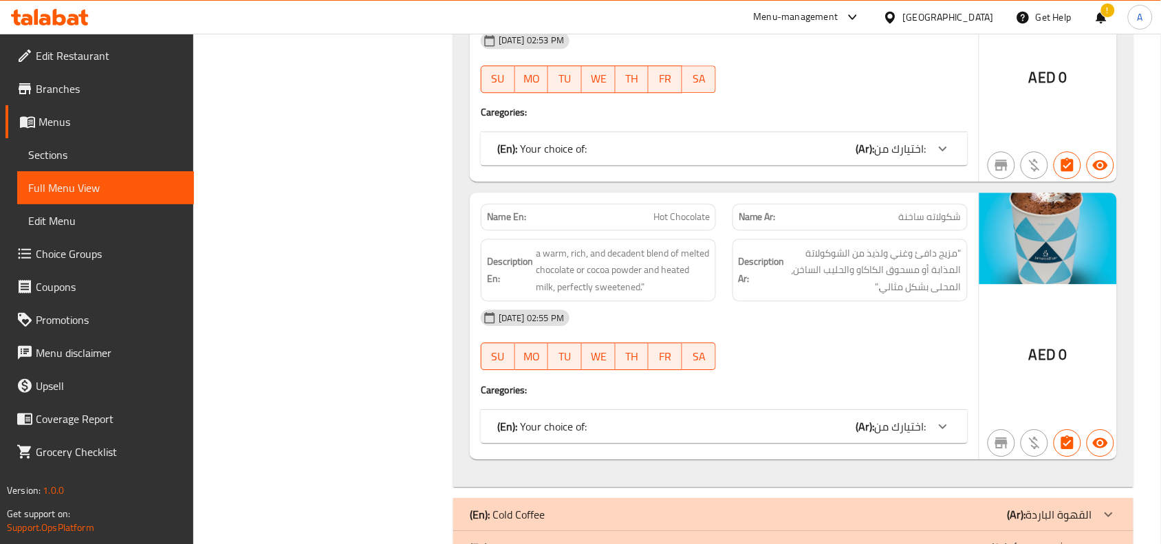
scroll to position [2743, 0]
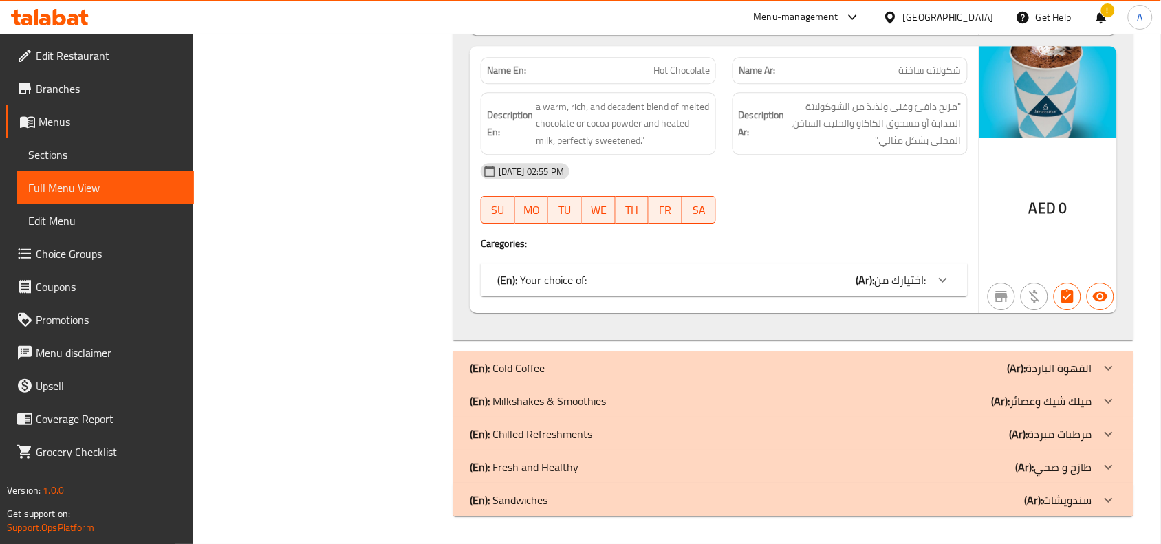
click at [803, 365] on div "(En): Cold Coffee (Ar): القهوة الباردة" at bounding box center [781, 368] width 622 height 17
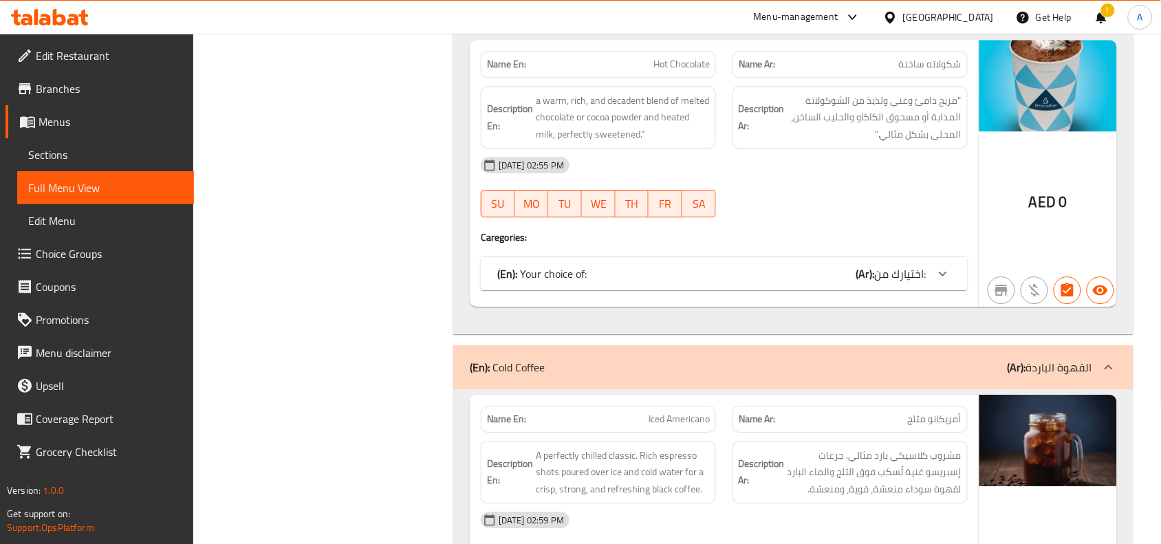
scroll to position [3087, 0]
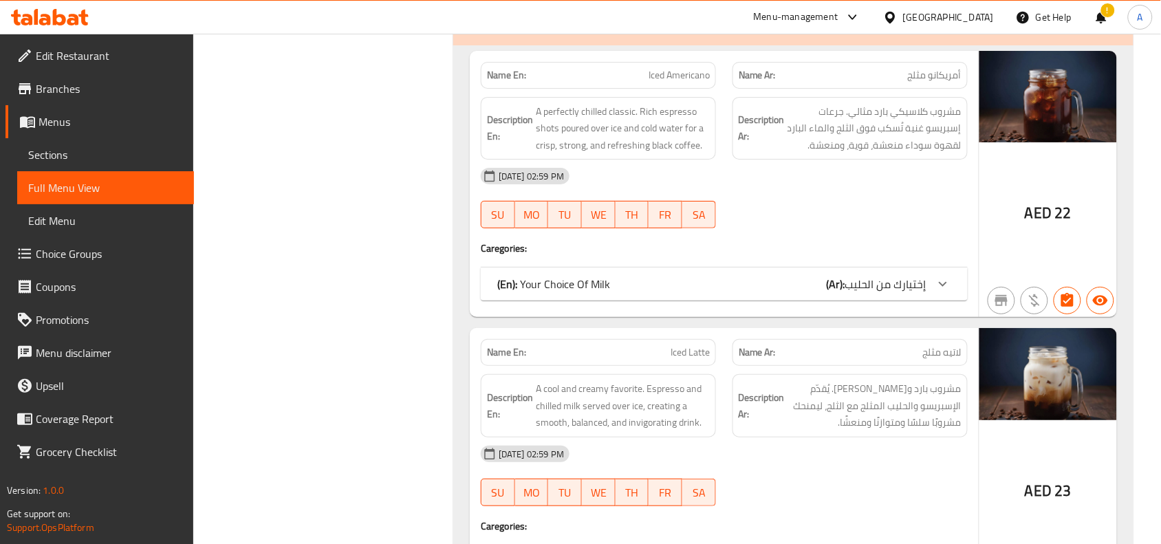
click at [782, 291] on div "(En): Your Choice Of Milk (Ar): إختيارك من الحليب" at bounding box center [711, 284] width 429 height 17
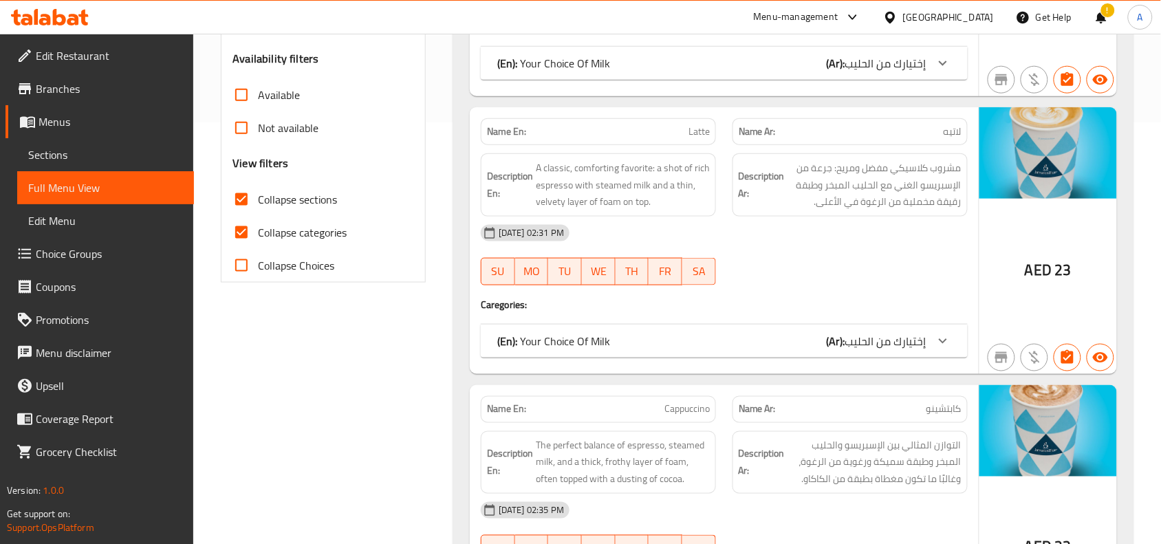
scroll to position [423, 0]
click at [245, 237] on input "Collapse categories" at bounding box center [241, 231] width 33 height 33
checkbox input "false"
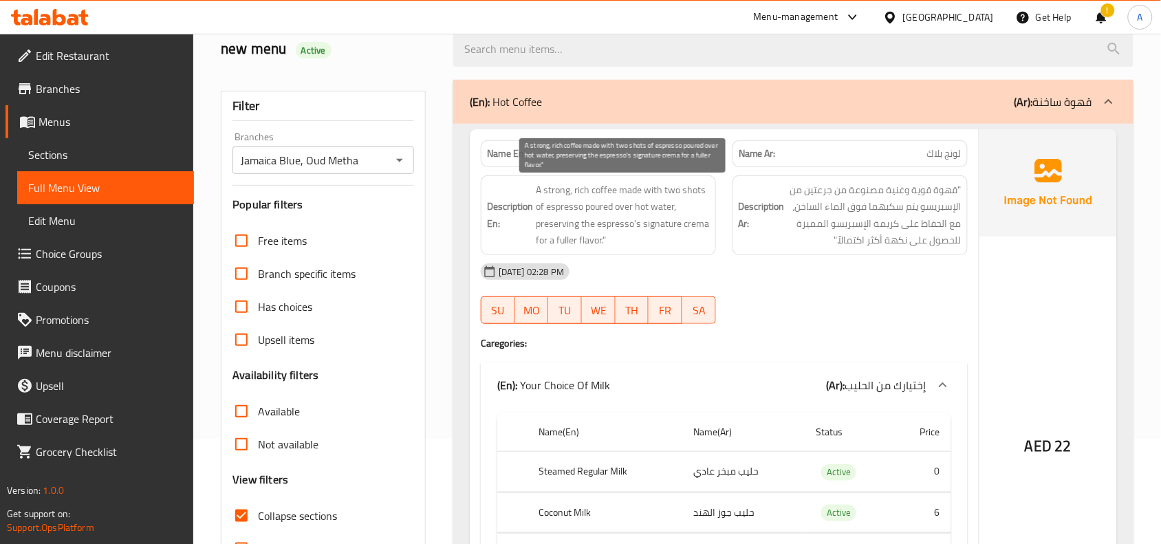
scroll to position [0, 0]
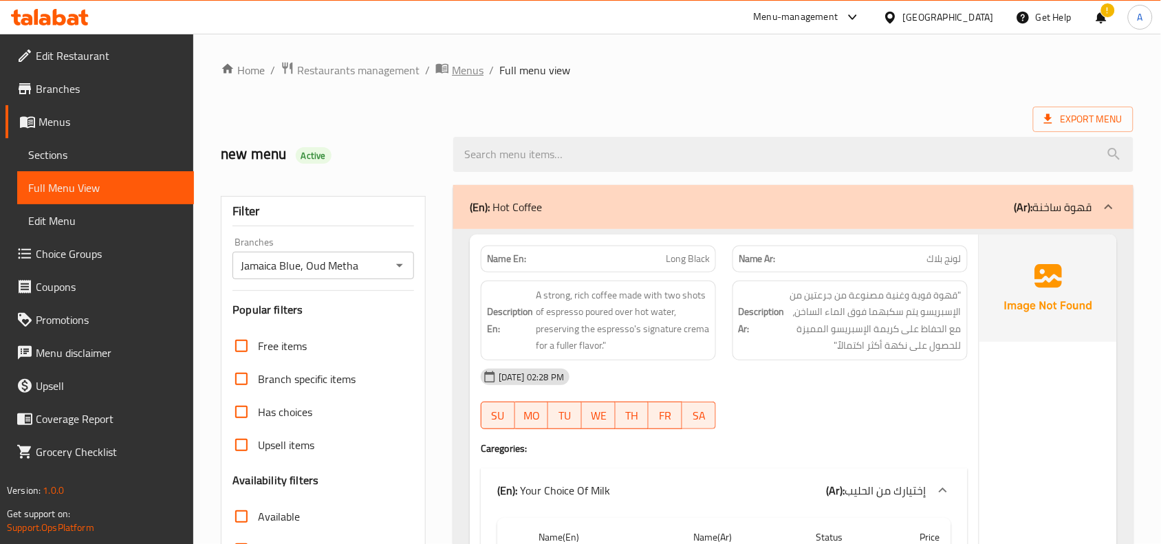
click at [457, 76] on span "Menus" at bounding box center [468, 70] width 32 height 17
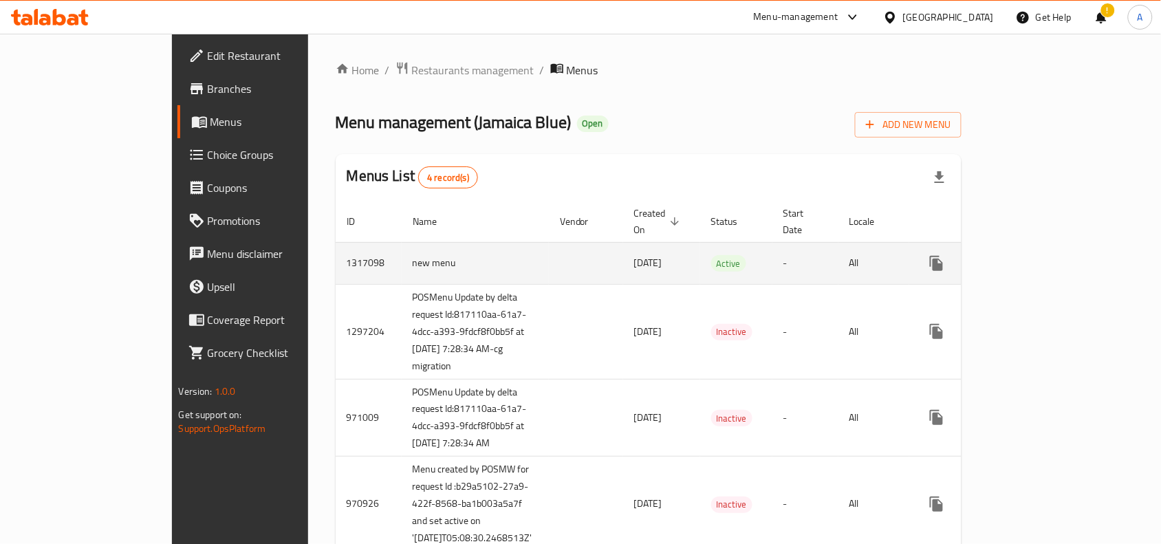
click at [1044, 255] on icon "enhanced table" at bounding box center [1035, 263] width 17 height 17
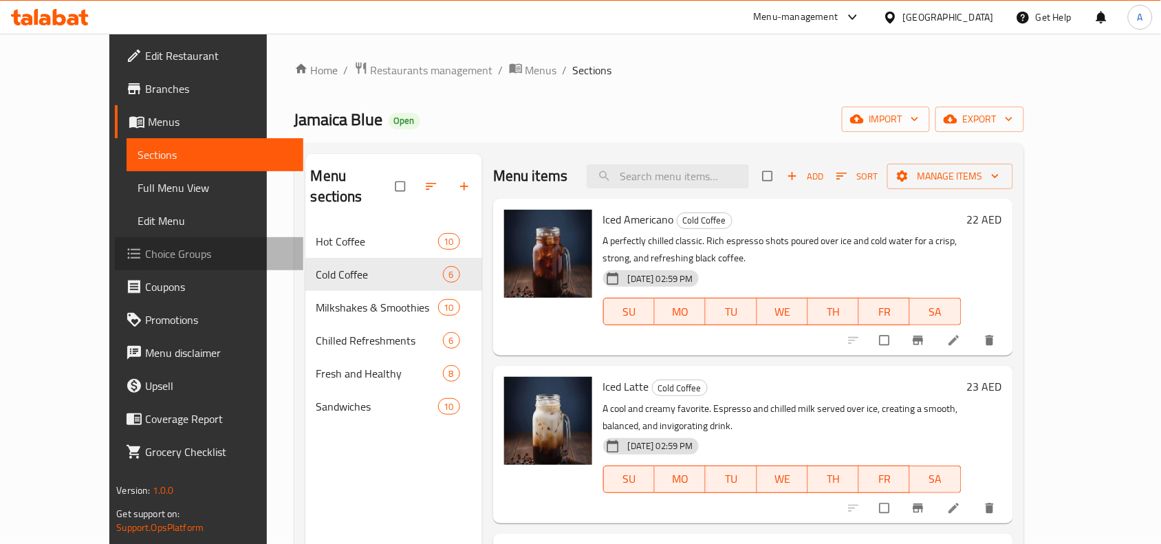
click at [145, 246] on span "Choice Groups" at bounding box center [218, 253] width 147 height 17
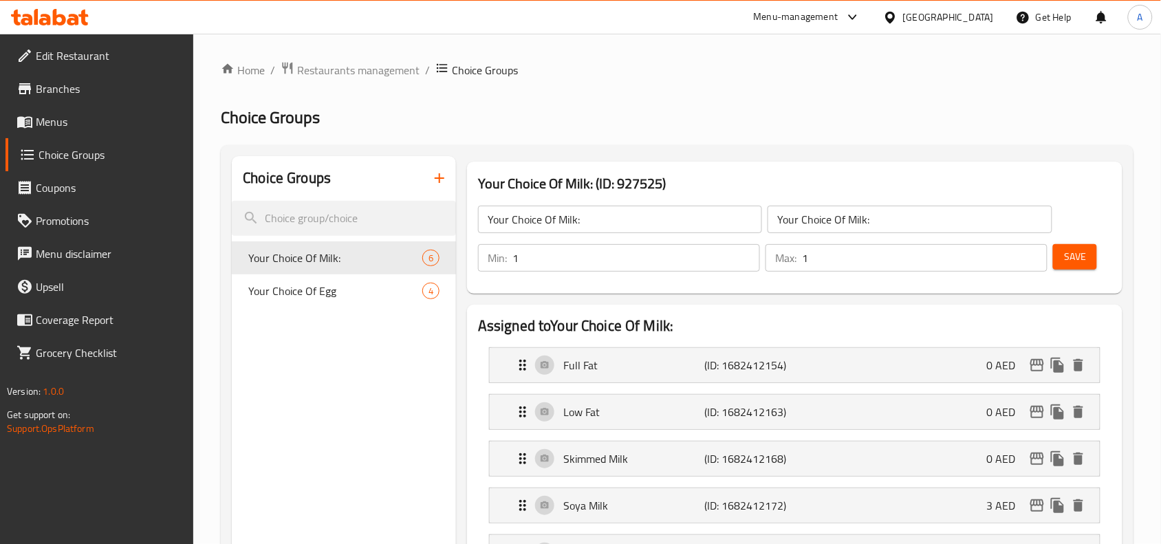
click at [311, 299] on span "Your Choice Of Egg" at bounding box center [335, 291] width 174 height 17
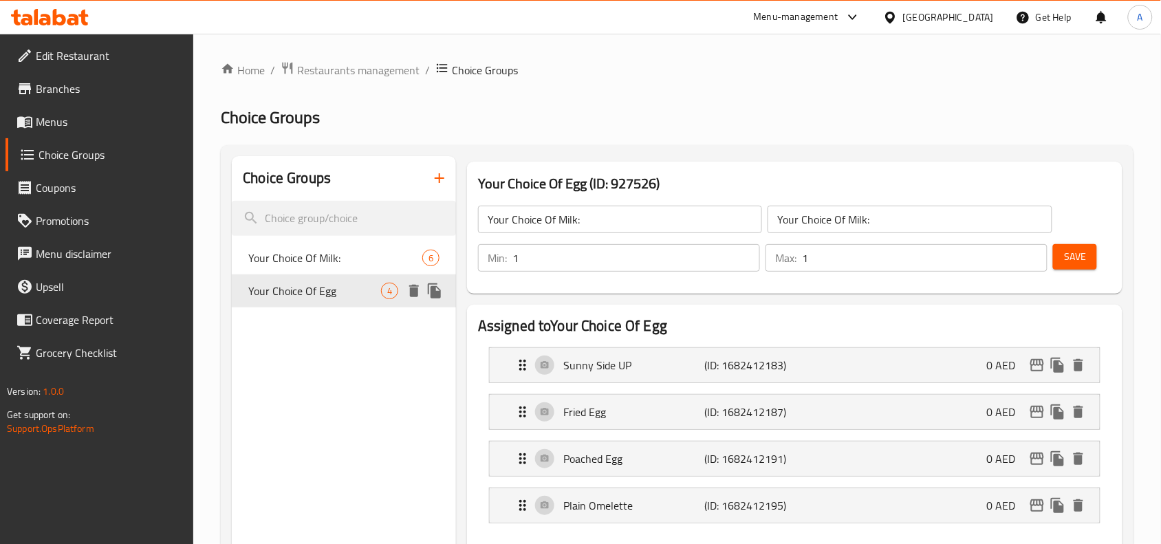
type input "Your Choice Of Egg"
click at [339, 263] on span "Your Choice Of Milk:" at bounding box center [314, 258] width 133 height 17
type input "Your Choice Of Milk:"
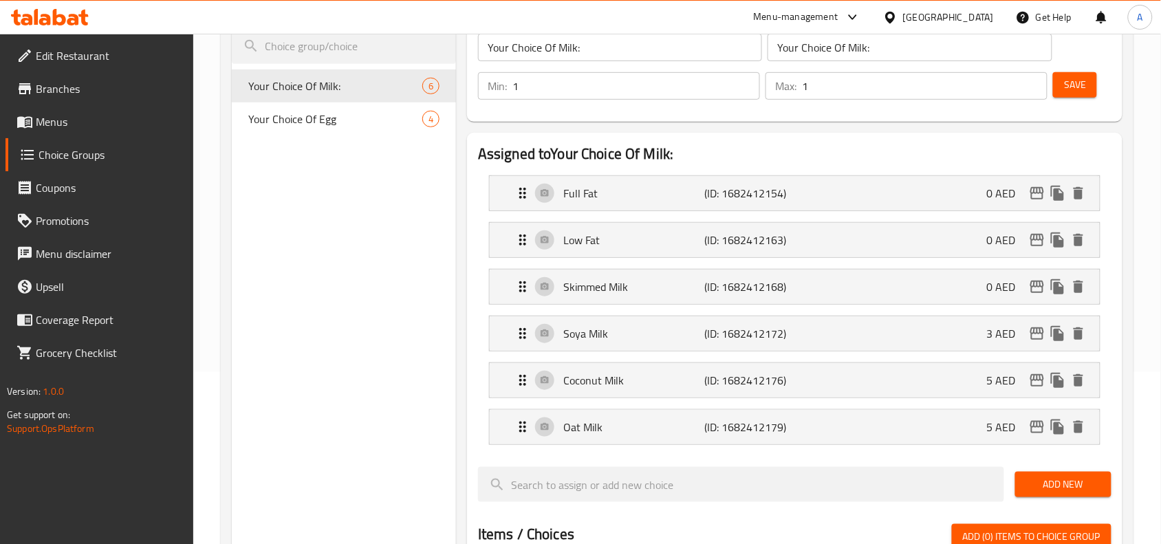
scroll to position [86, 0]
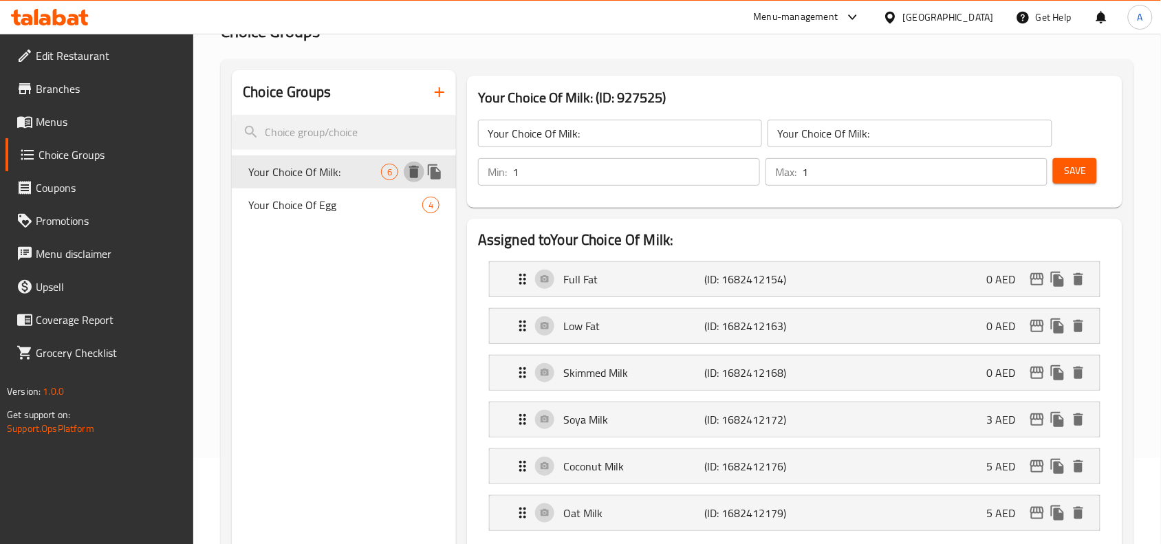
click at [415, 170] on icon "delete" at bounding box center [414, 172] width 10 height 12
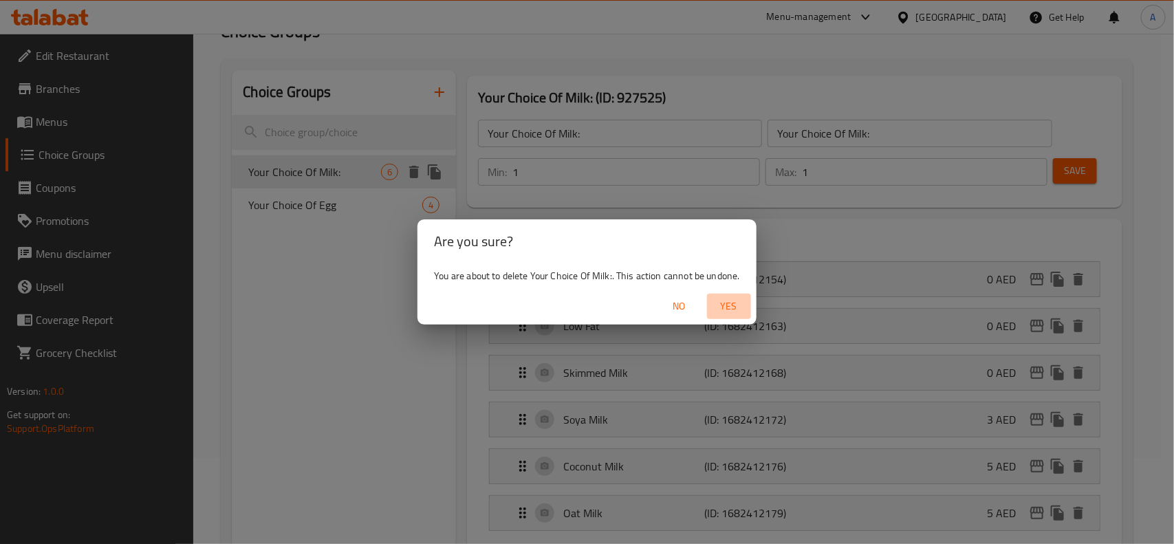
click at [725, 305] on span "Yes" at bounding box center [728, 306] width 33 height 17
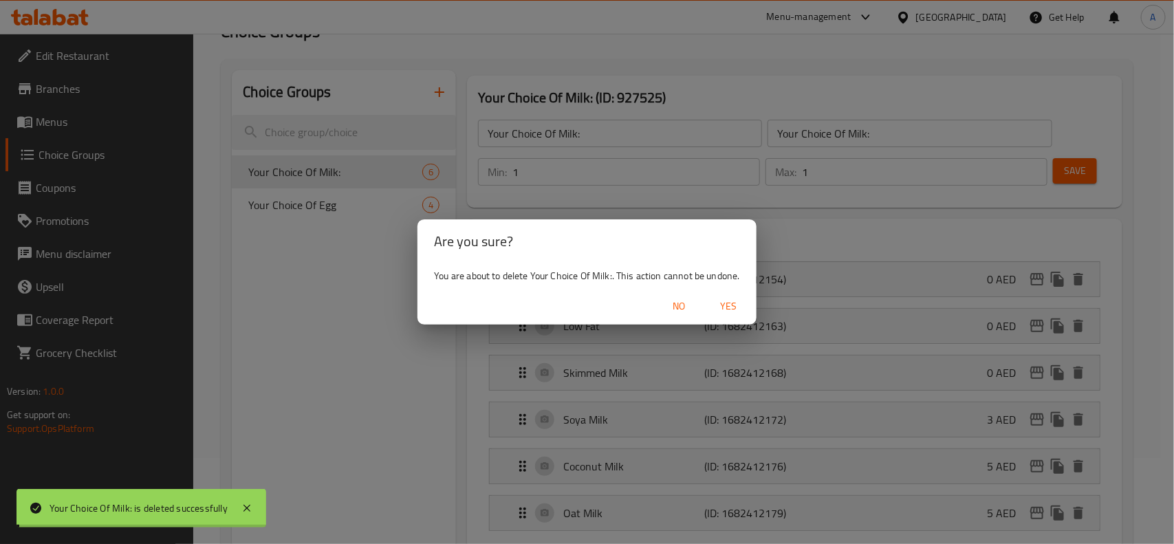
type input "Your Choice Of Egg"
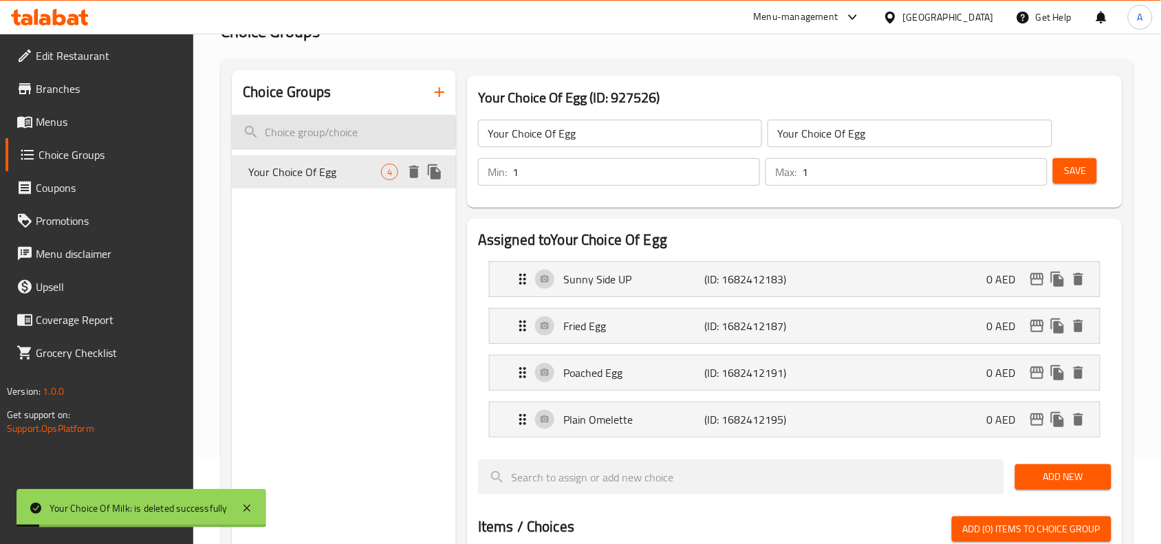
click at [337, 140] on input "search" at bounding box center [344, 132] width 224 height 35
click at [435, 85] on icon "button" at bounding box center [439, 92] width 17 height 17
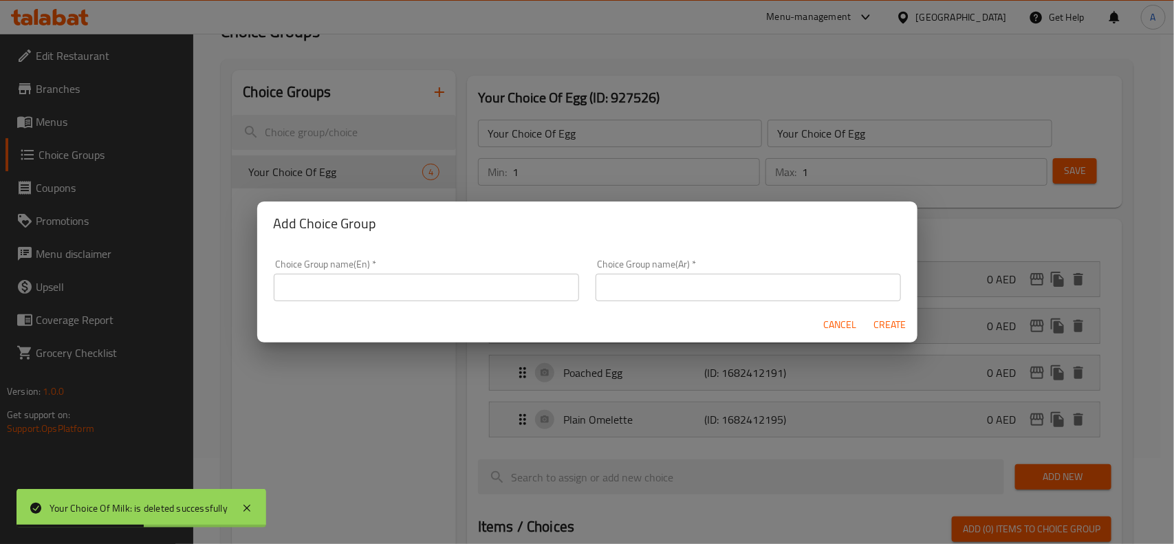
click at [444, 287] on input "text" at bounding box center [426, 288] width 305 height 28
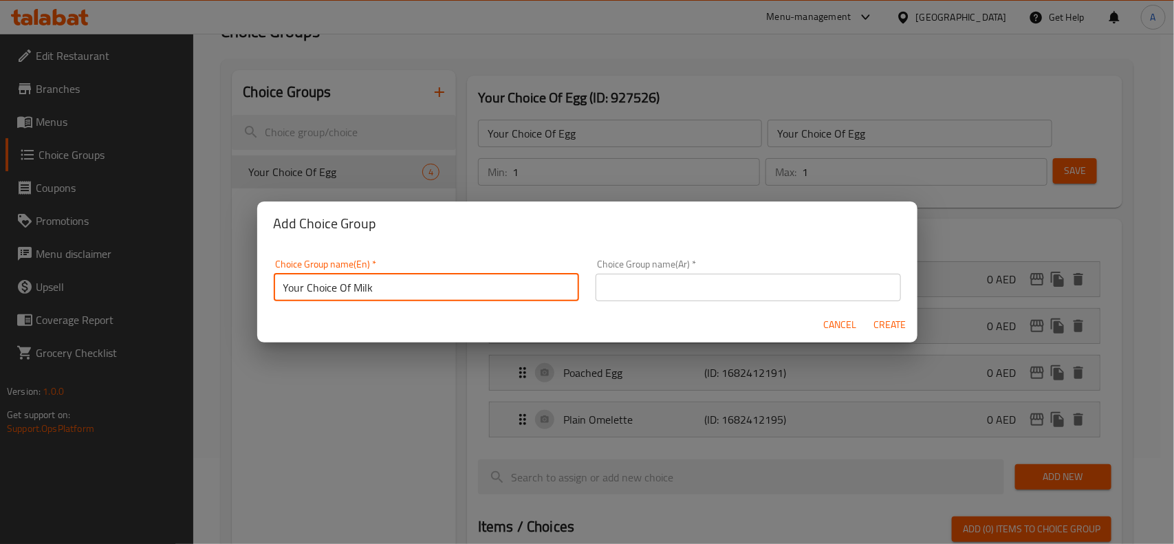
type input "Your Choice Of Milk"
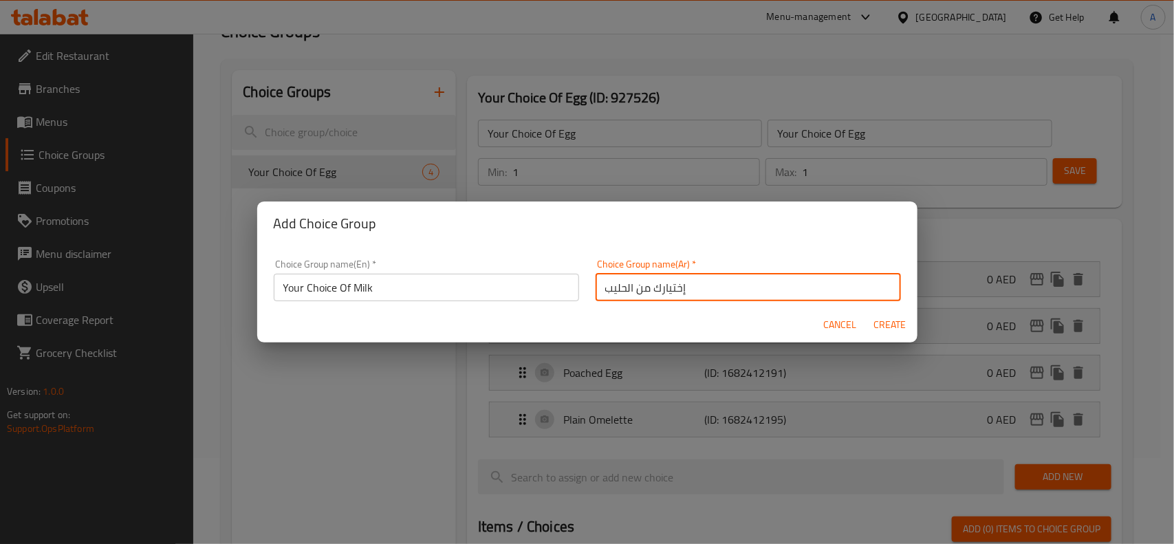
type input "إختيارك من الحليب"
click at [892, 330] on span "Create" at bounding box center [889, 324] width 33 height 17
type input "Your Choice Of Milk"
type input "إختيارك من الحليب"
type input "0"
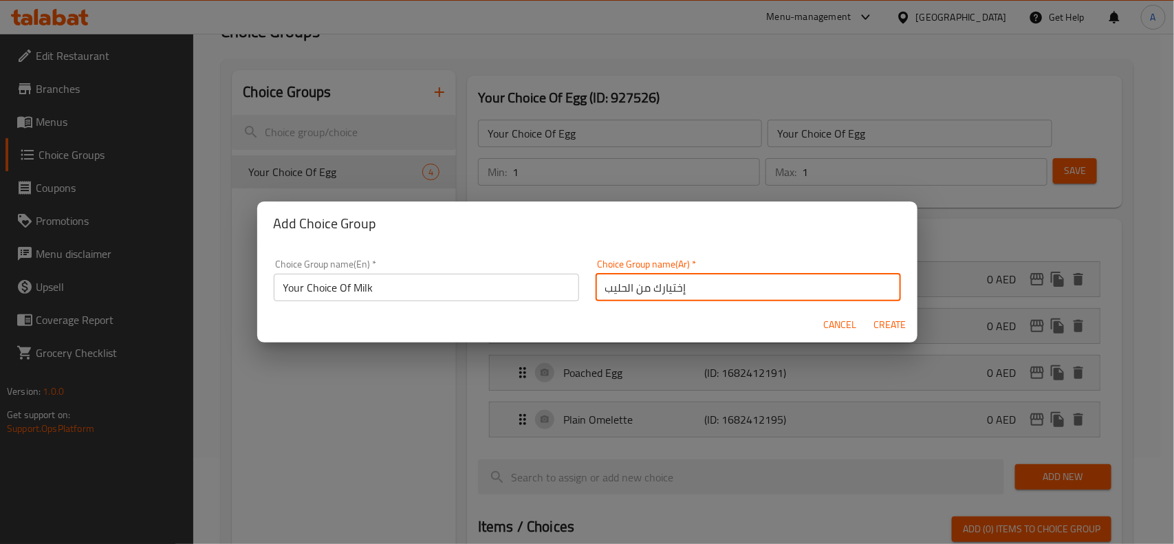
type input "0"
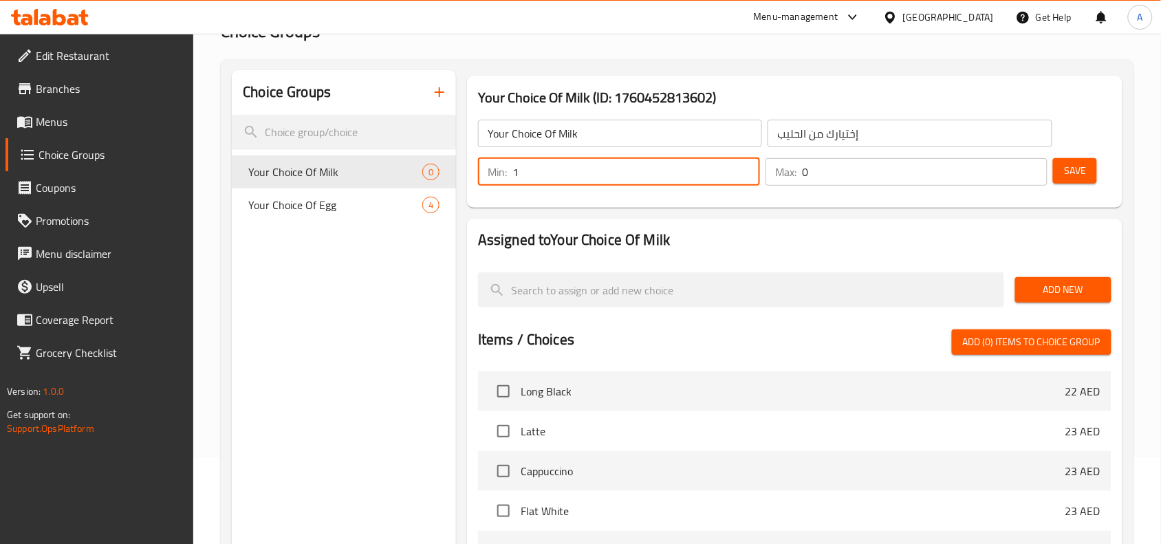
type input "1"
click at [744, 166] on input "1" at bounding box center [636, 172] width 248 height 28
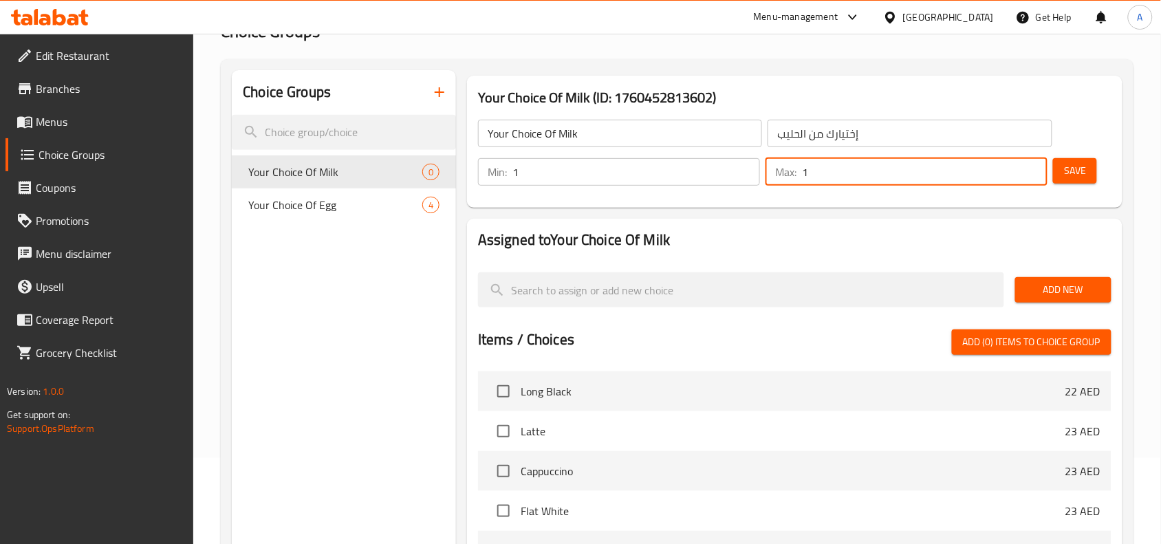
type input "1"
click at [1033, 168] on input "1" at bounding box center [924, 172] width 245 height 28
click at [1043, 284] on span "Add New" at bounding box center [1063, 289] width 74 height 17
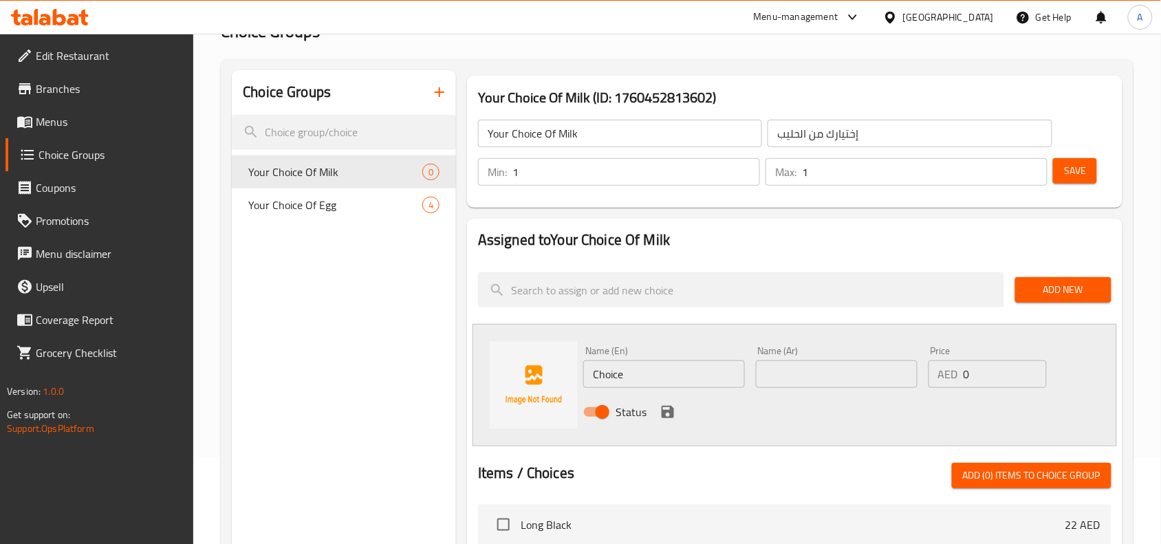
click at [609, 366] on input "Choice" at bounding box center [664, 374] width 162 height 28
paste input "Steamed Regular"
type input "Steamed Regular Milk"
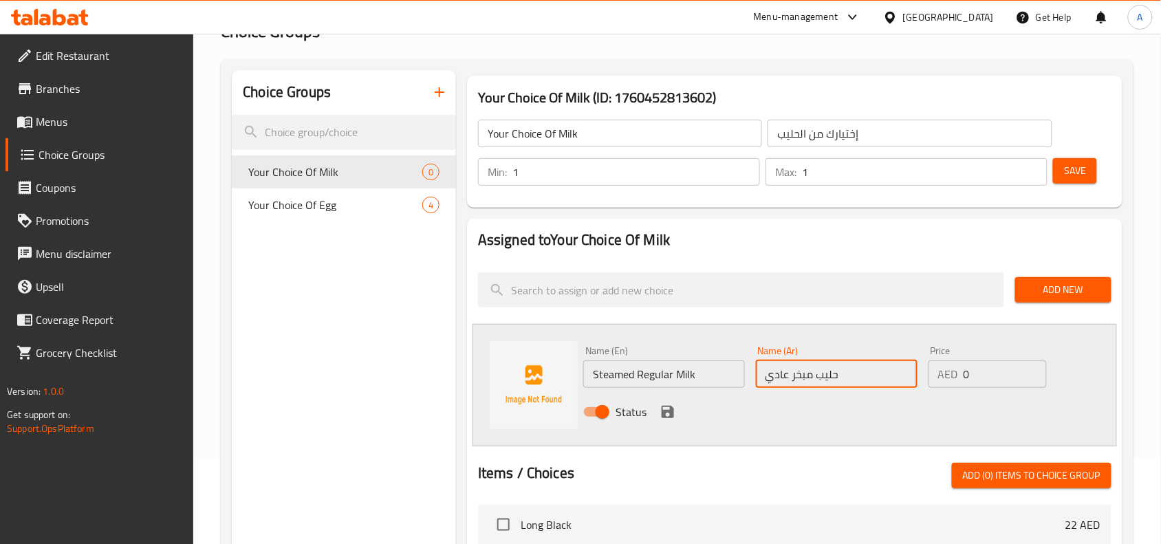
type input "حليب مبخر عادي"
click at [669, 413] on icon "save" at bounding box center [667, 412] width 12 height 12
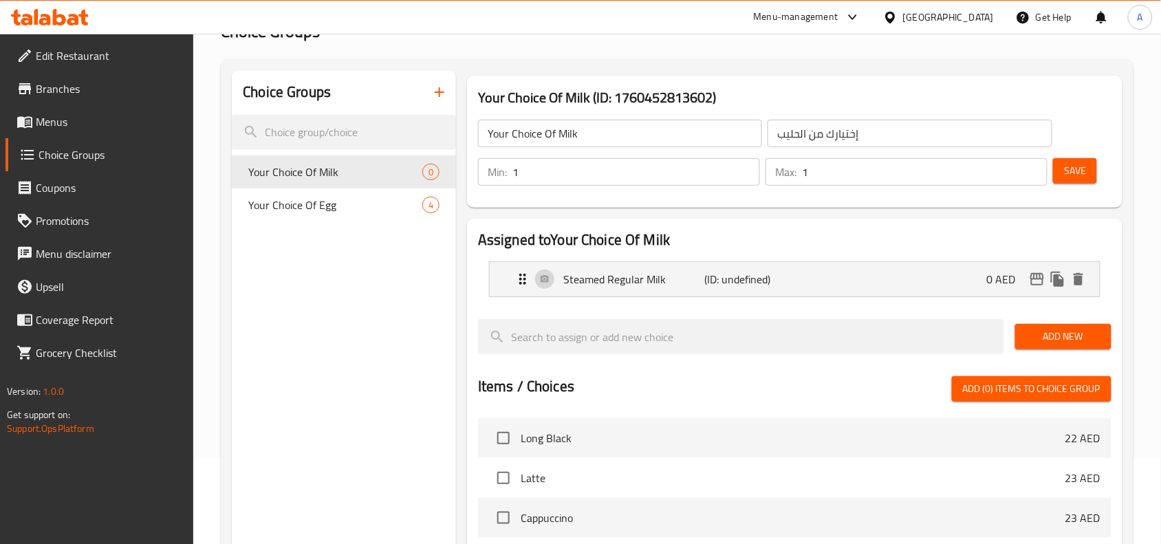
click at [1056, 339] on span "Add New" at bounding box center [1063, 336] width 74 height 17
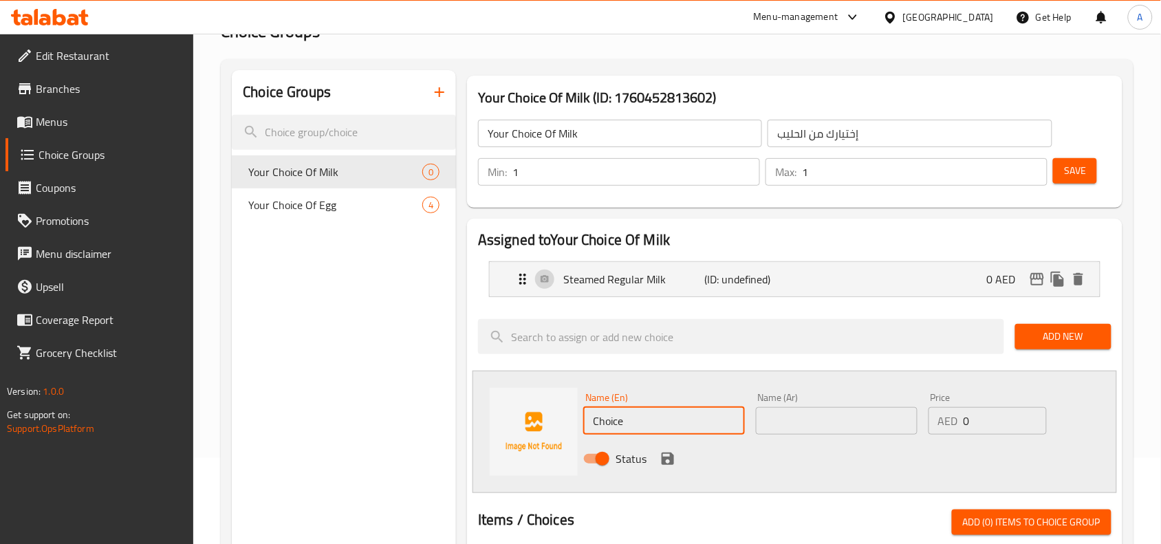
click at [664, 424] on input "Choice" at bounding box center [664, 421] width 162 height 28
paste input "oconut"
type input "Coconut Milk"
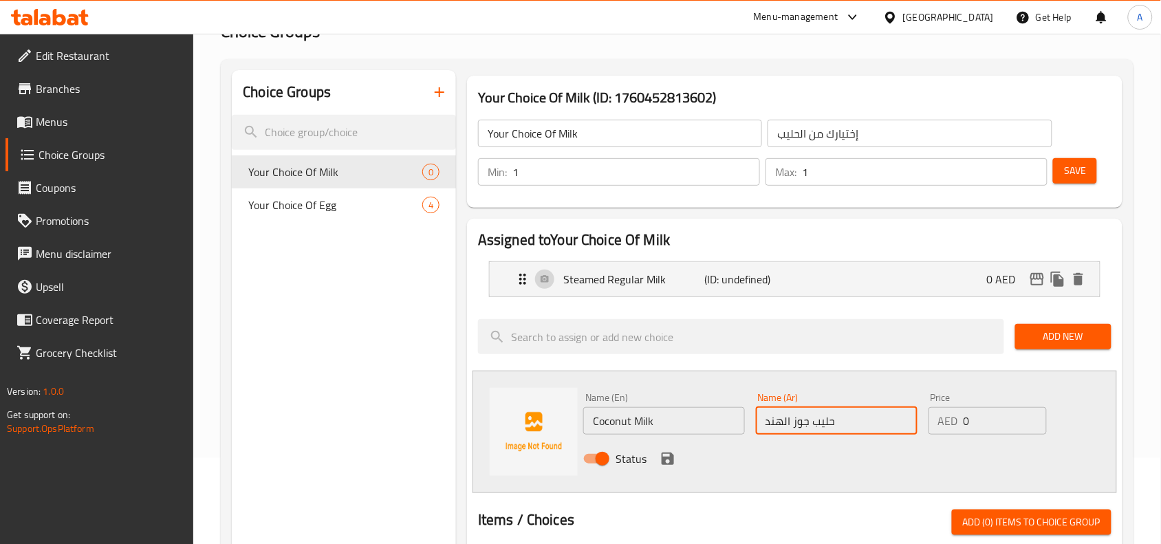
type input "حليب جوز الهند"
click at [981, 427] on input "0" at bounding box center [1004, 421] width 83 height 28
paste input "6"
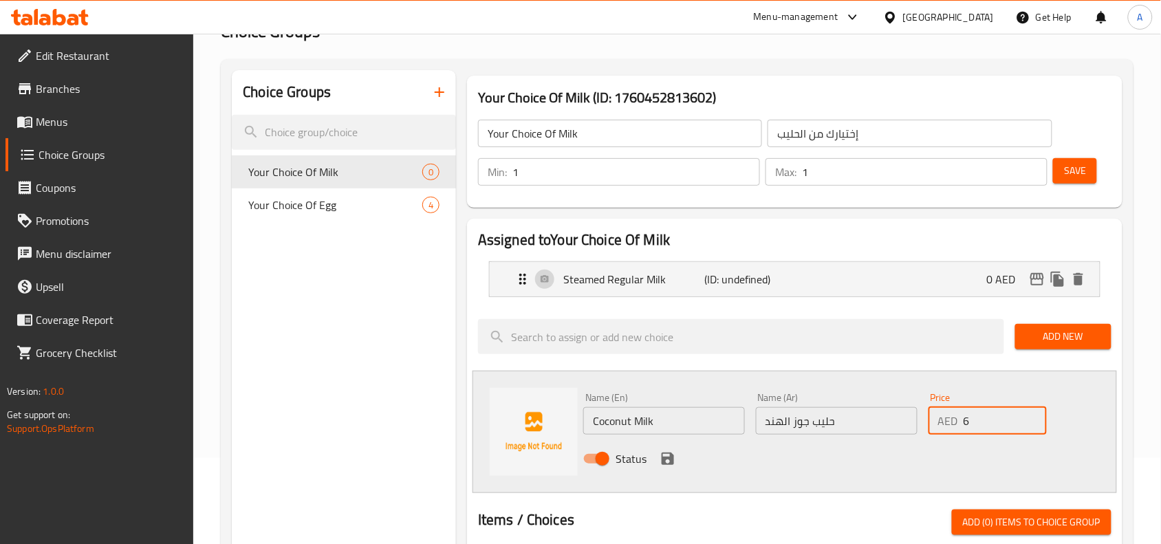
type input "6"
click at [662, 461] on icon "save" at bounding box center [667, 458] width 12 height 12
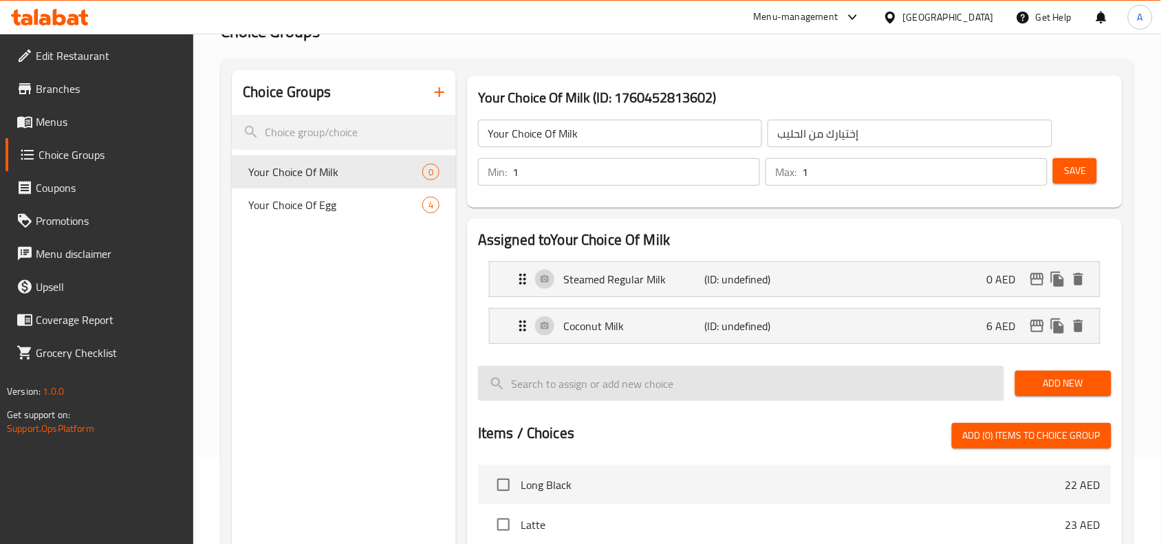
drag, startPoint x: 1054, startPoint y: 377, endPoint x: 991, endPoint y: 378, distance: 62.6
click at [1054, 377] on span "Add New" at bounding box center [1063, 383] width 74 height 17
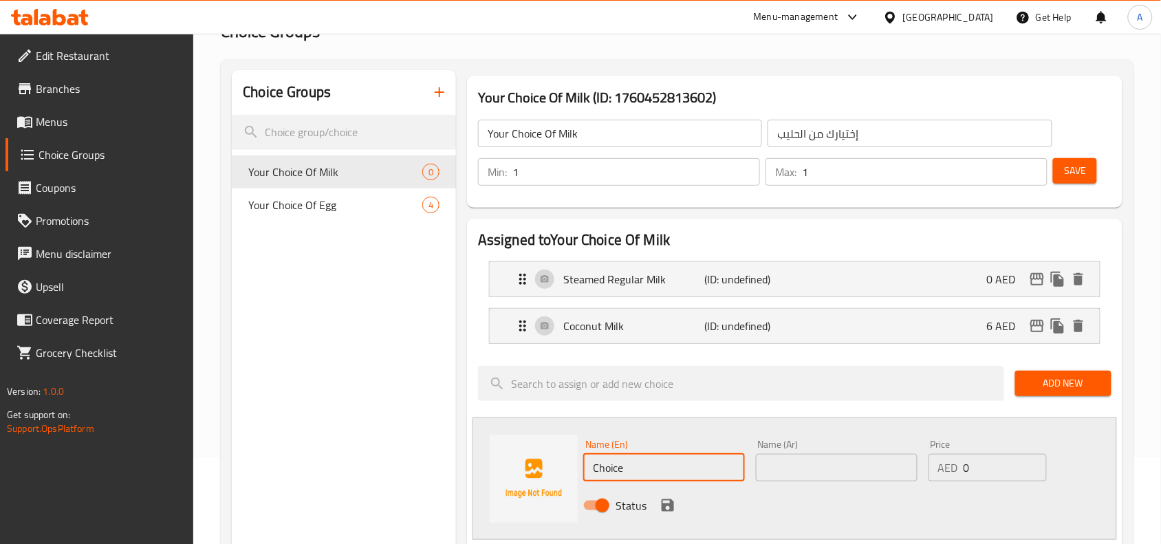
click at [651, 461] on input "Choice" at bounding box center [664, 468] width 162 height 28
paste input "Soy"
type input "Soy Milk"
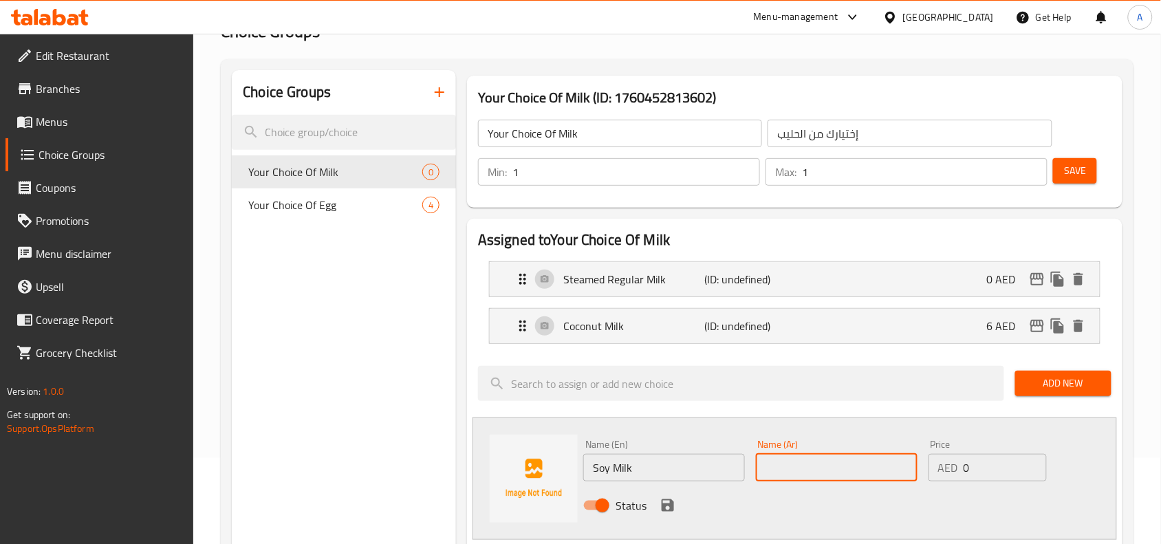
type input "p"
type input "حليب صويا"
click at [1013, 465] on input "0" at bounding box center [1004, 468] width 83 height 28
click at [1012, 465] on input "0" at bounding box center [1004, 468] width 83 height 28
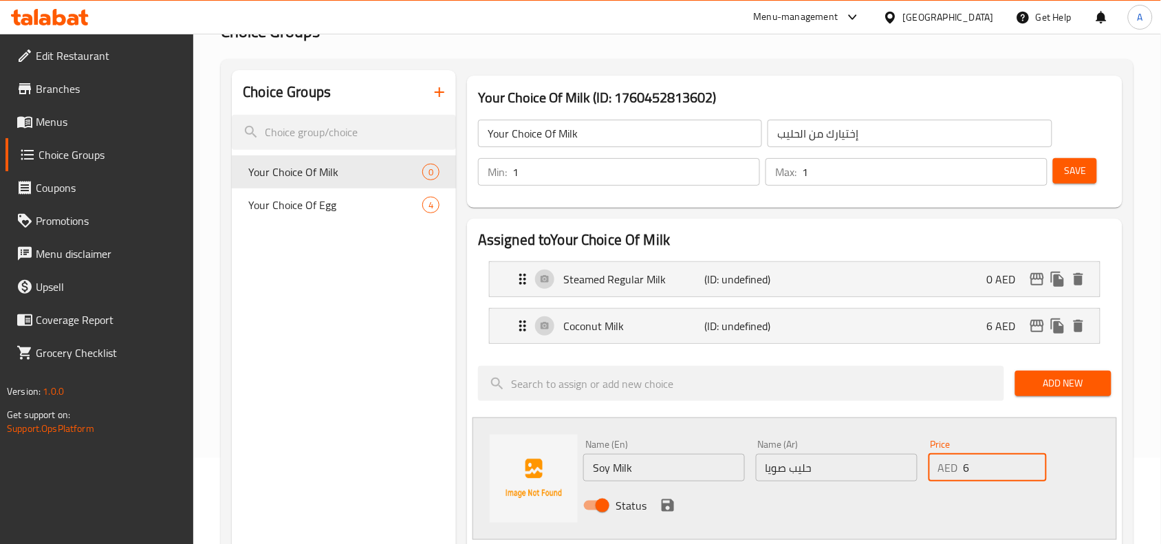
scroll to position [258, 0]
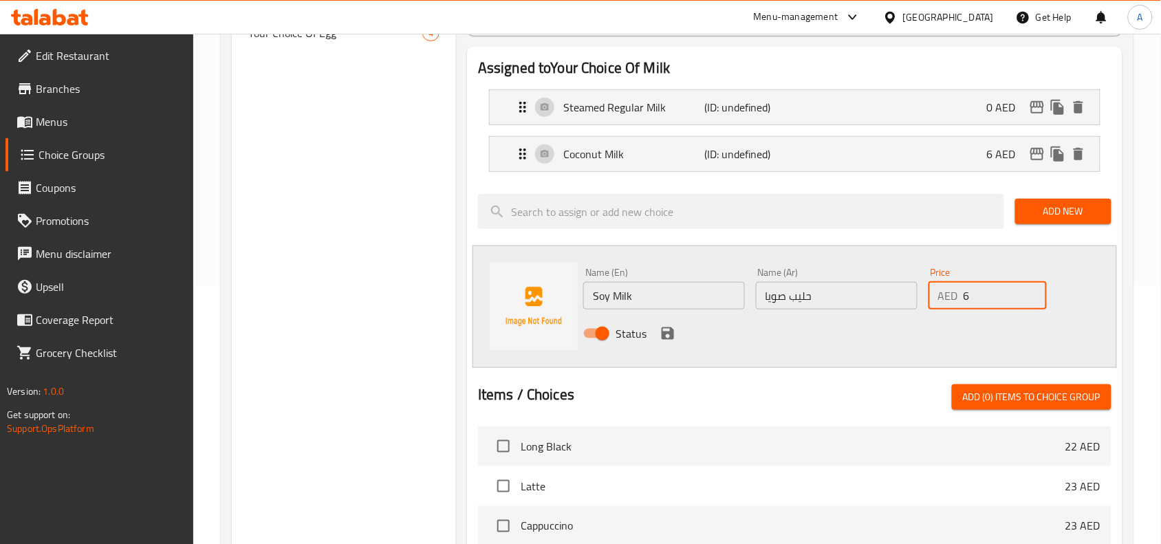
type input "6"
click at [661, 332] on icon "save" at bounding box center [667, 333] width 12 height 12
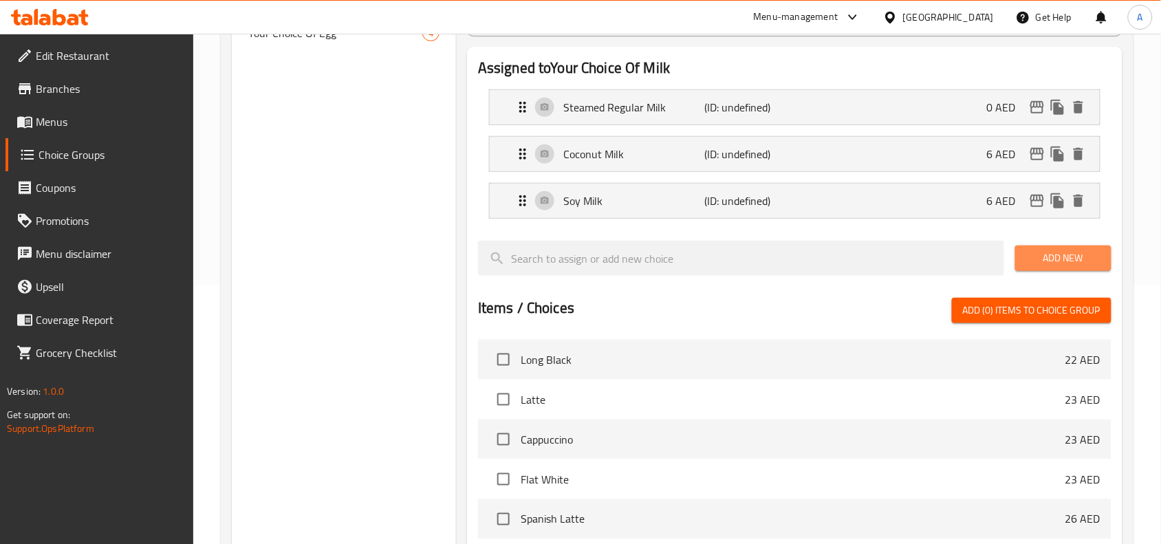
click at [1061, 259] on span "Add New" at bounding box center [1063, 258] width 74 height 17
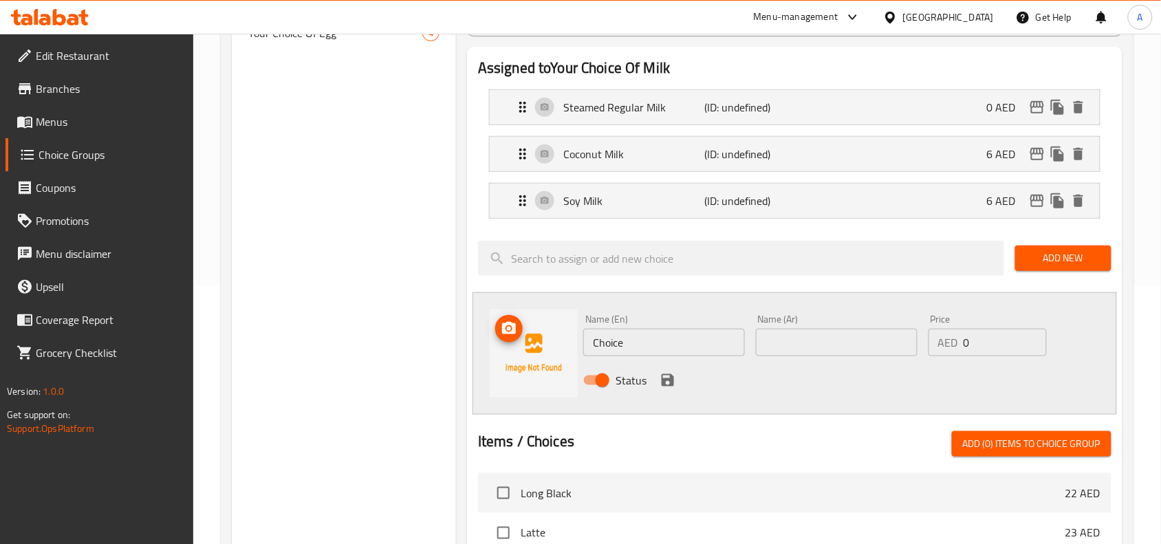
click at [620, 335] on input "Choice" at bounding box center [664, 343] width 162 height 28
paste input "Oat"
type input "Oat Milk"
type input "حليب الشوفان"
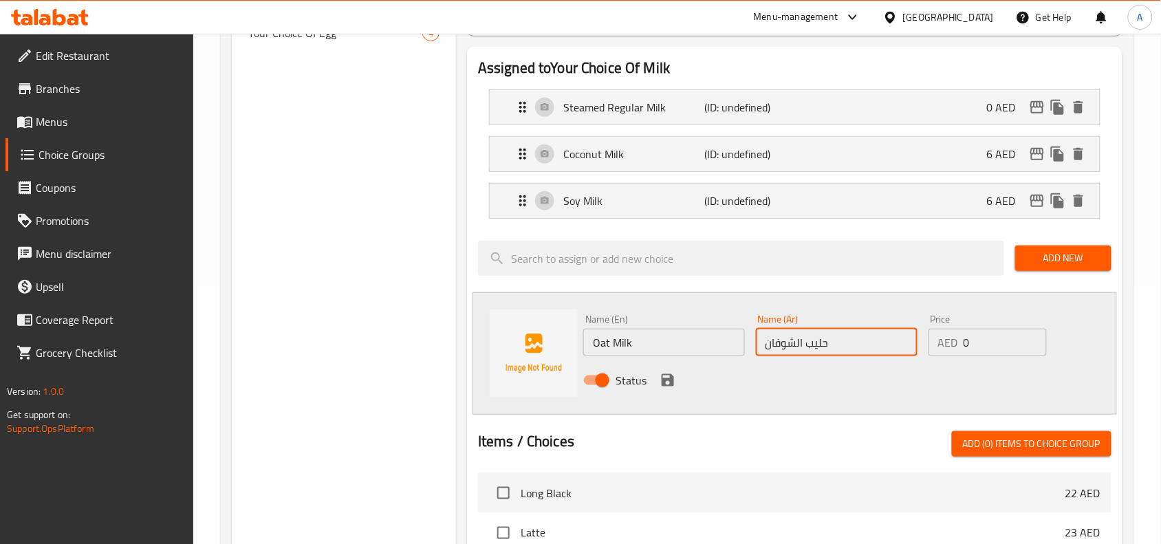
click at [1037, 349] on input "0" at bounding box center [1004, 343] width 83 height 28
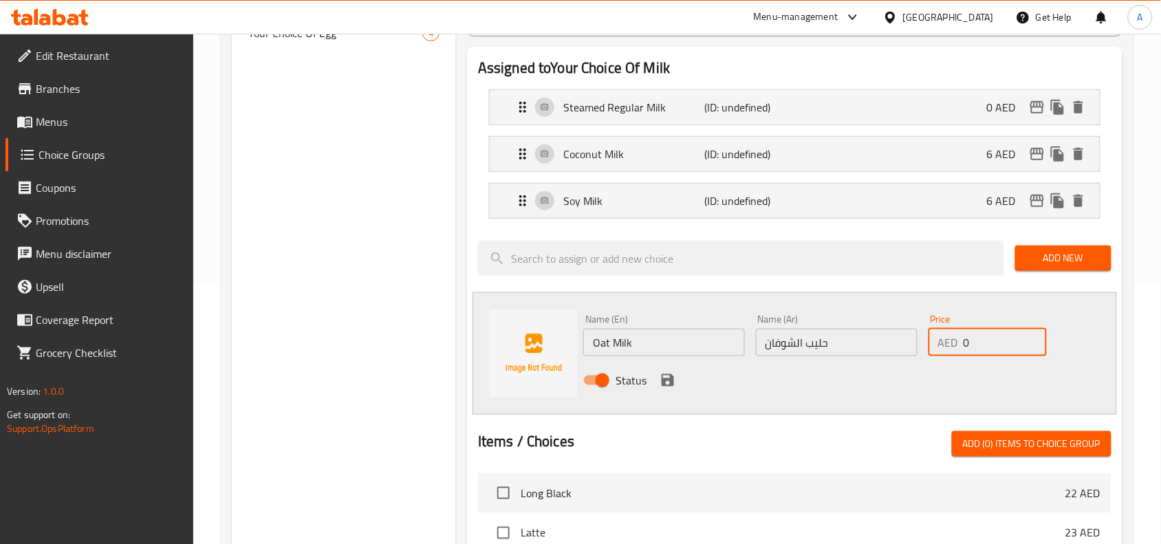
click at [976, 342] on input "0" at bounding box center [1004, 343] width 83 height 28
type input "6"
click at [661, 386] on icon "save" at bounding box center [667, 380] width 12 height 12
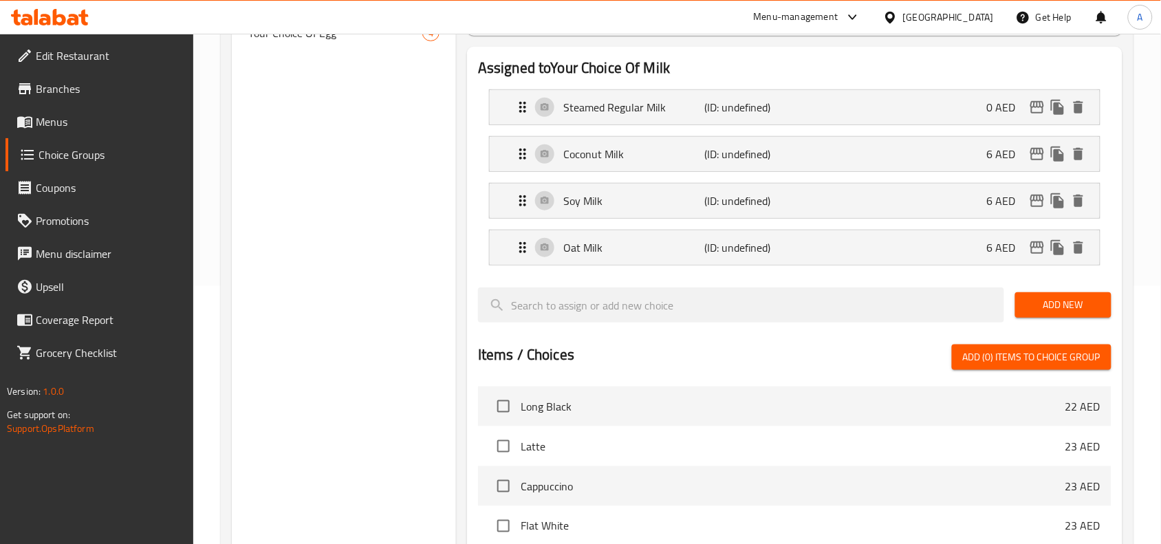
click at [1046, 305] on span "Add New" at bounding box center [1063, 304] width 74 height 17
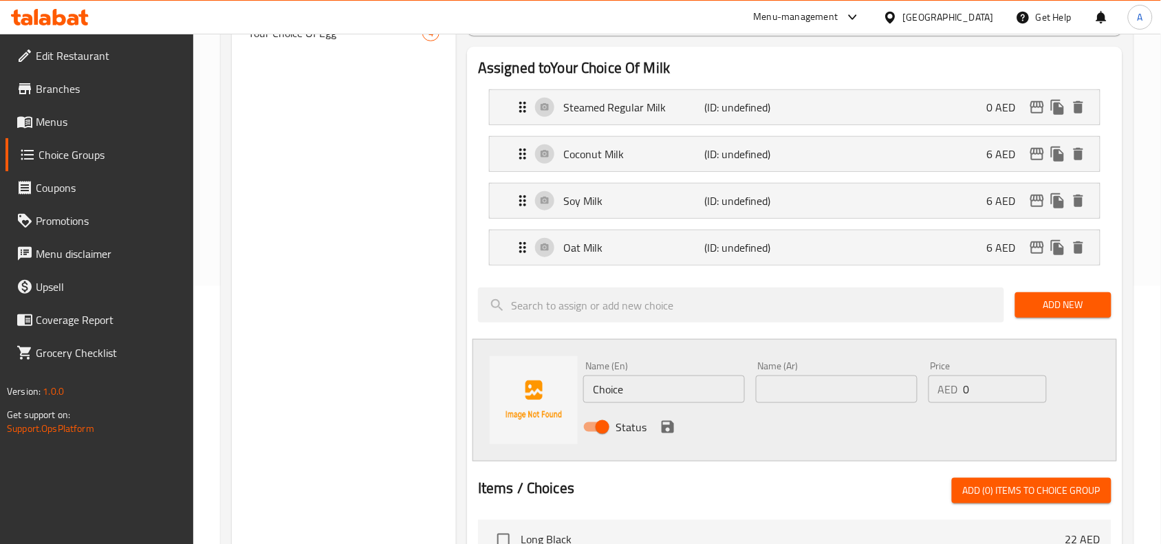
click at [627, 368] on div "Name (En) Choice Name (En)" at bounding box center [664, 382] width 162 height 42
click at [634, 387] on input "Choice" at bounding box center [664, 389] width 162 height 28
paste input "Almond"
type input "Almond Milk"
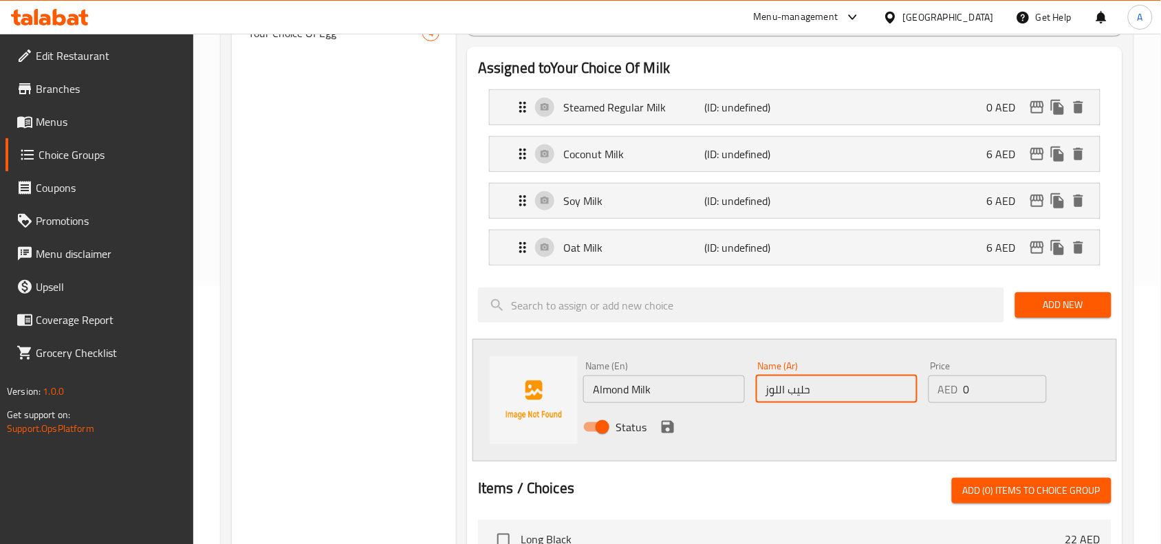
type input "حليب اللوز"
click at [634, 387] on input "Almond Milk" at bounding box center [664, 389] width 162 height 28
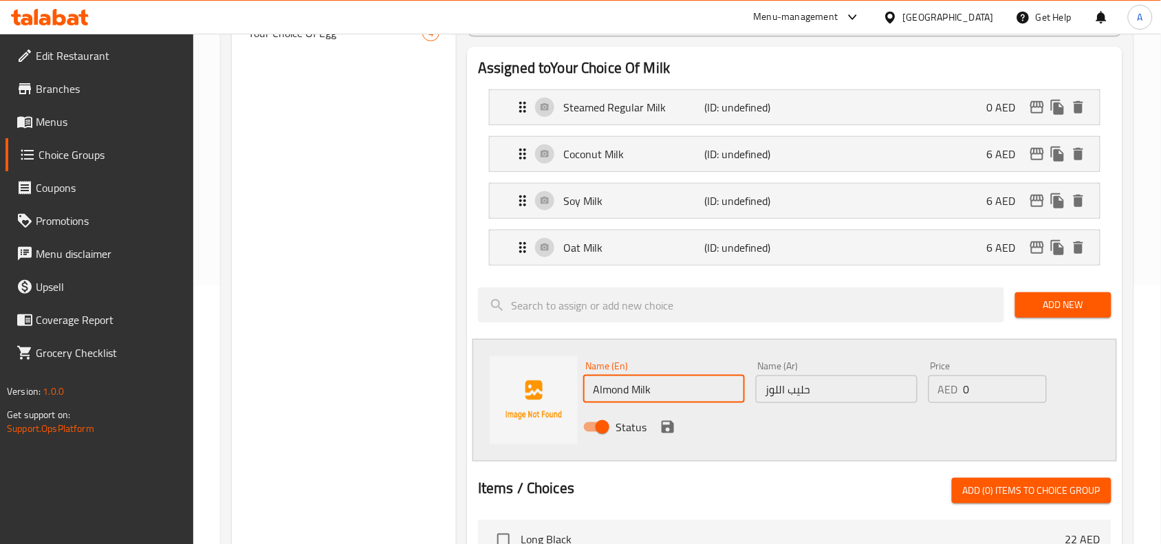
click at [634, 387] on input "Almond Milk" at bounding box center [664, 389] width 162 height 28
click at [669, 259] on div "Oat Milk (ID: undefined) 6 AED" at bounding box center [798, 247] width 569 height 34
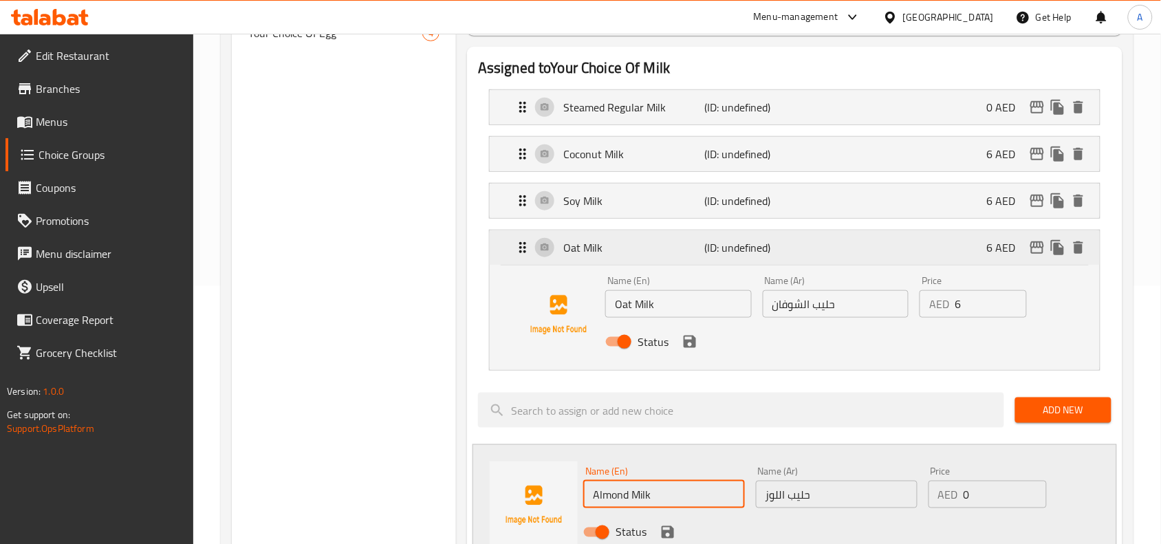
click at [669, 259] on div "Oat Milk (ID: undefined) 6 AED" at bounding box center [798, 247] width 569 height 34
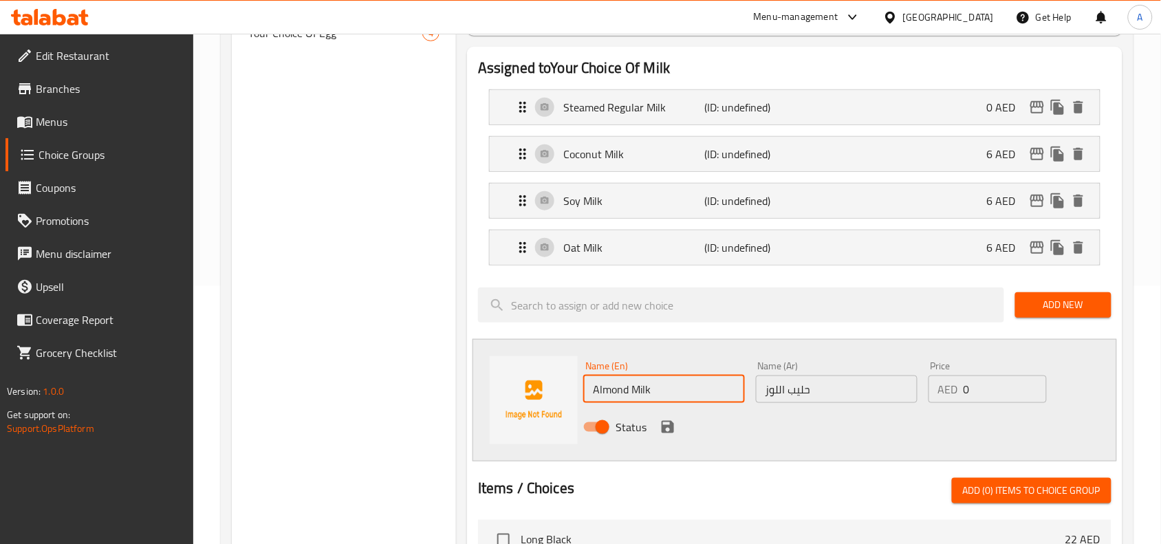
click at [978, 393] on input "0" at bounding box center [1004, 389] width 83 height 28
type input "6"
click at [676, 430] on div "Status" at bounding box center [836, 426] width 517 height 37
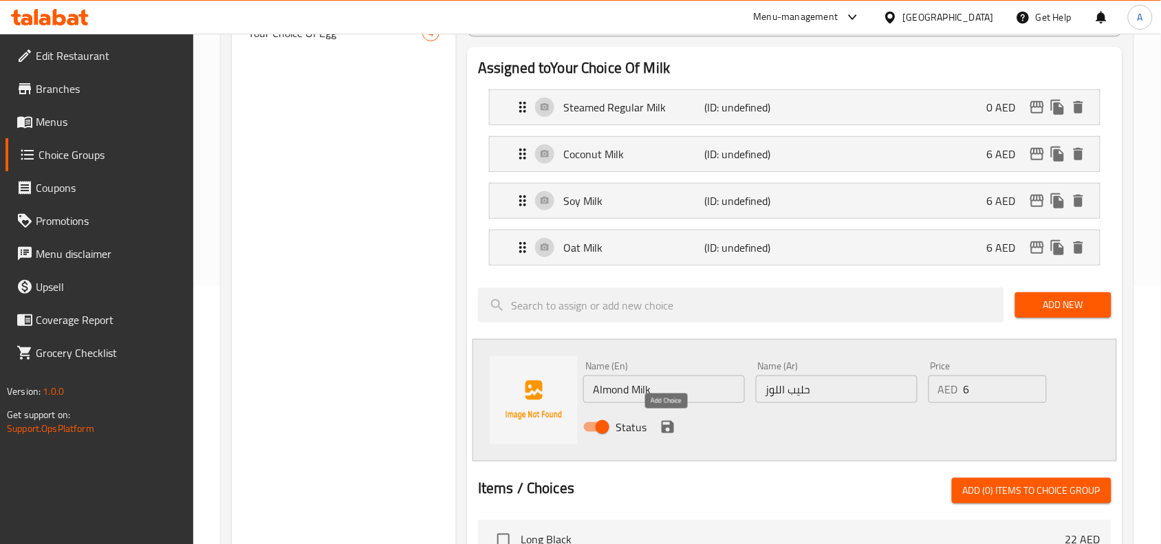
click at [670, 431] on icon "save" at bounding box center [667, 427] width 12 height 12
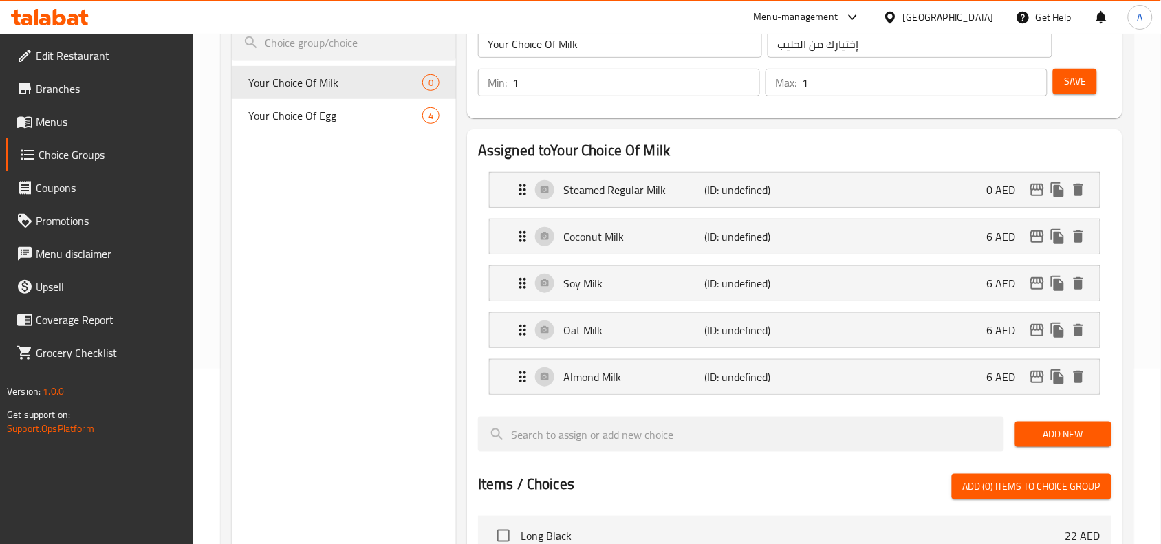
scroll to position [86, 0]
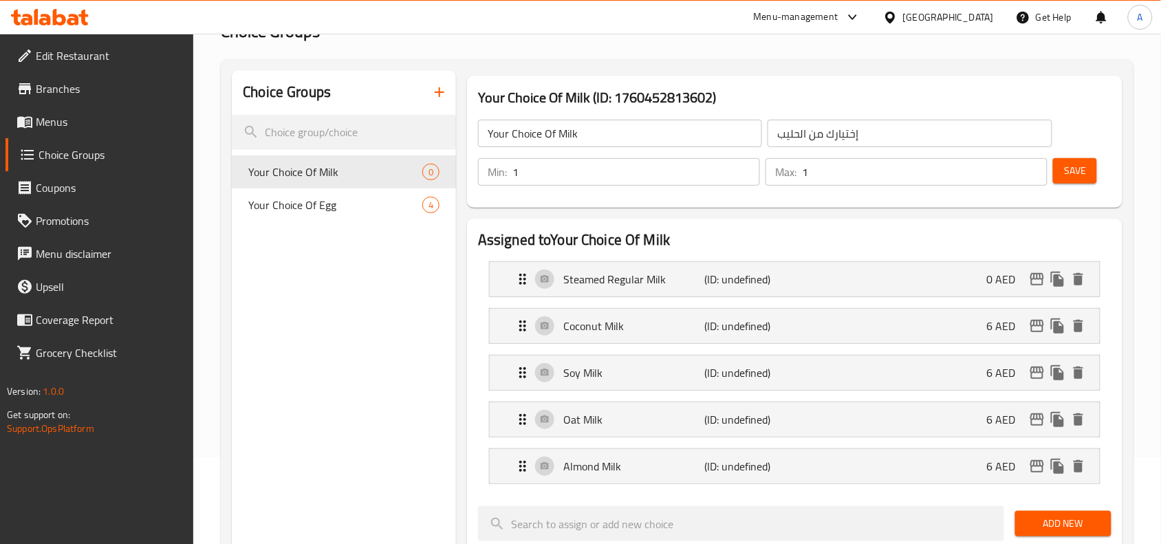
click at [1066, 177] on span "Save" at bounding box center [1075, 170] width 22 height 17
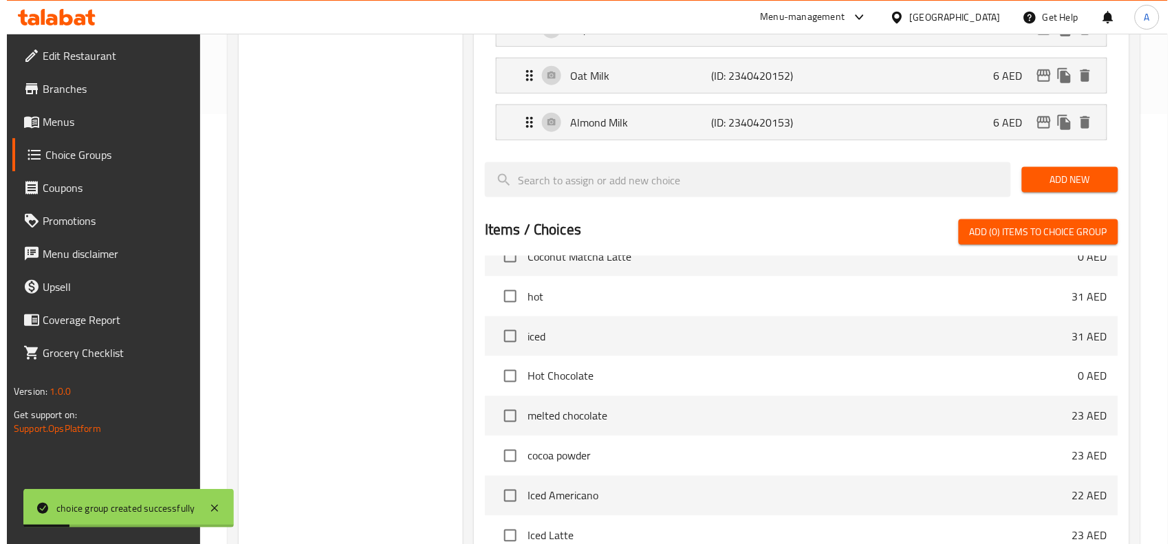
scroll to position [620, 0]
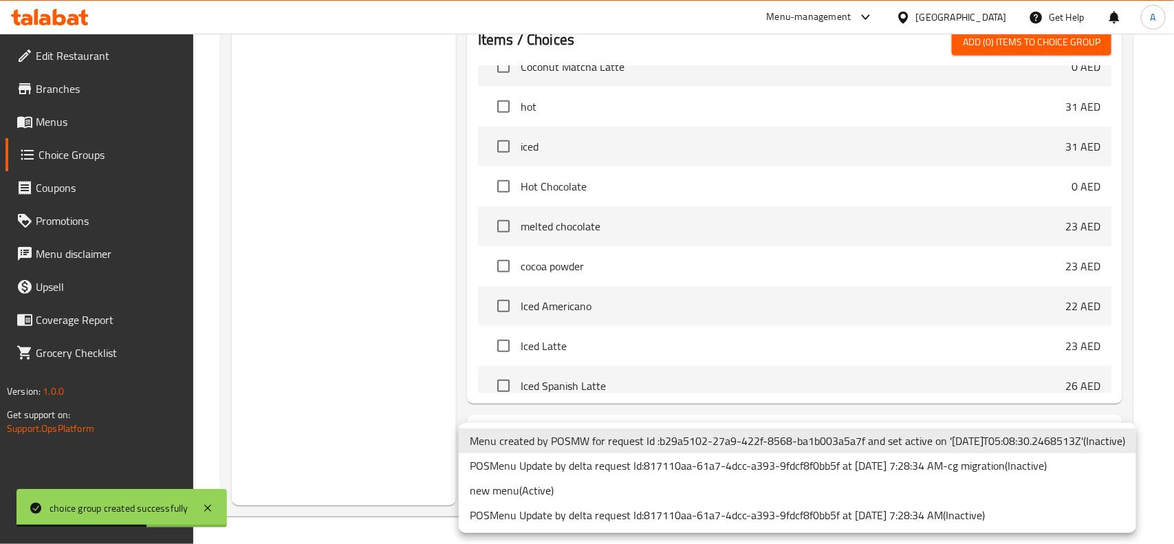
click at [551, 493] on li "new menu ( Active )" at bounding box center [797, 490] width 677 height 25
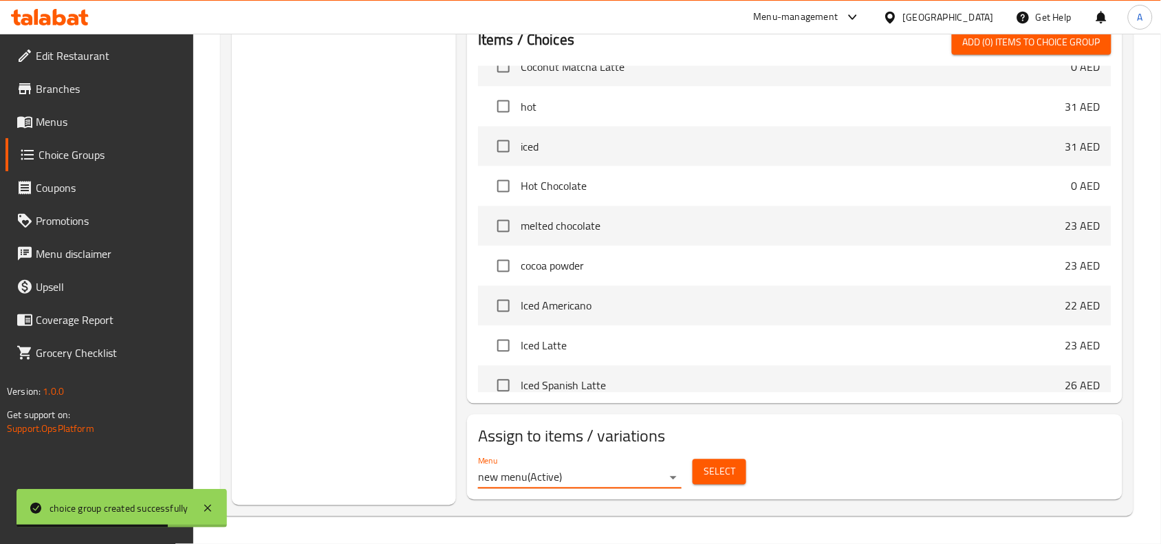
click at [740, 475] on button "Select" at bounding box center [719, 471] width 54 height 25
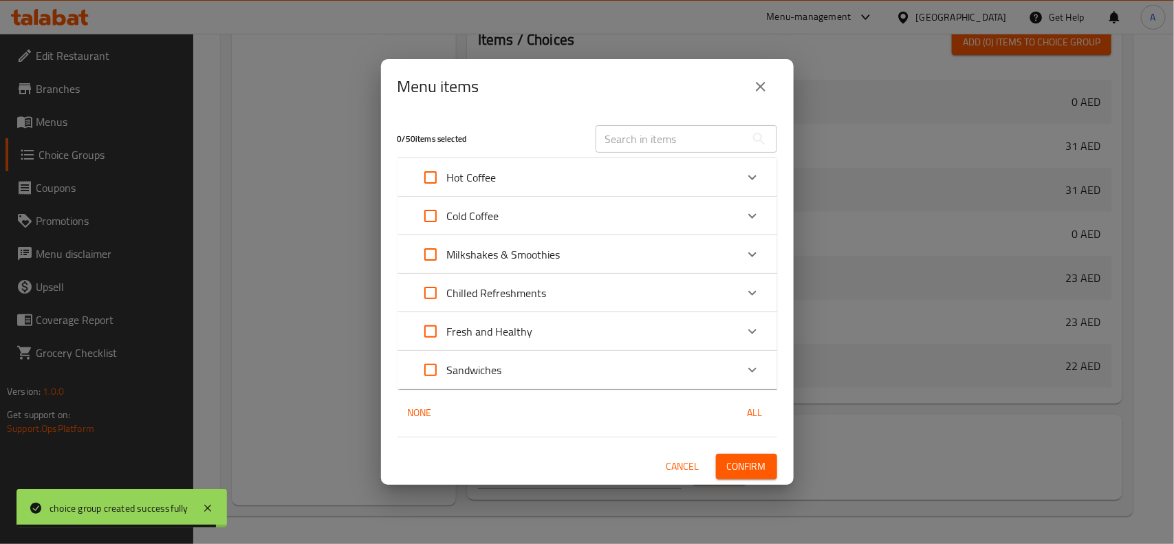
click at [430, 184] on input "Expand" at bounding box center [430, 177] width 33 height 33
checkbox input "true"
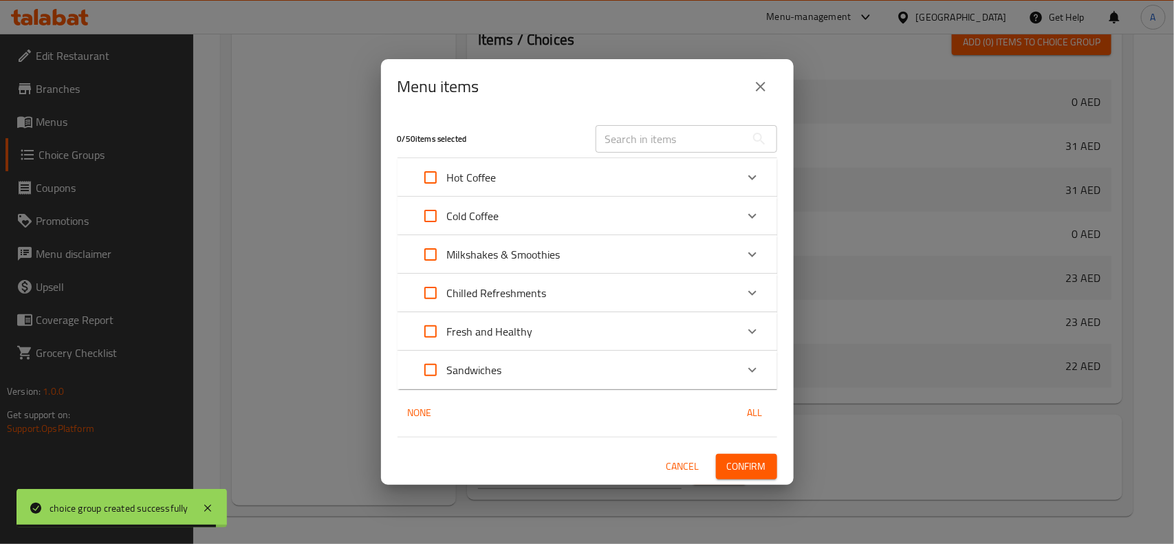
checkbox input "true"
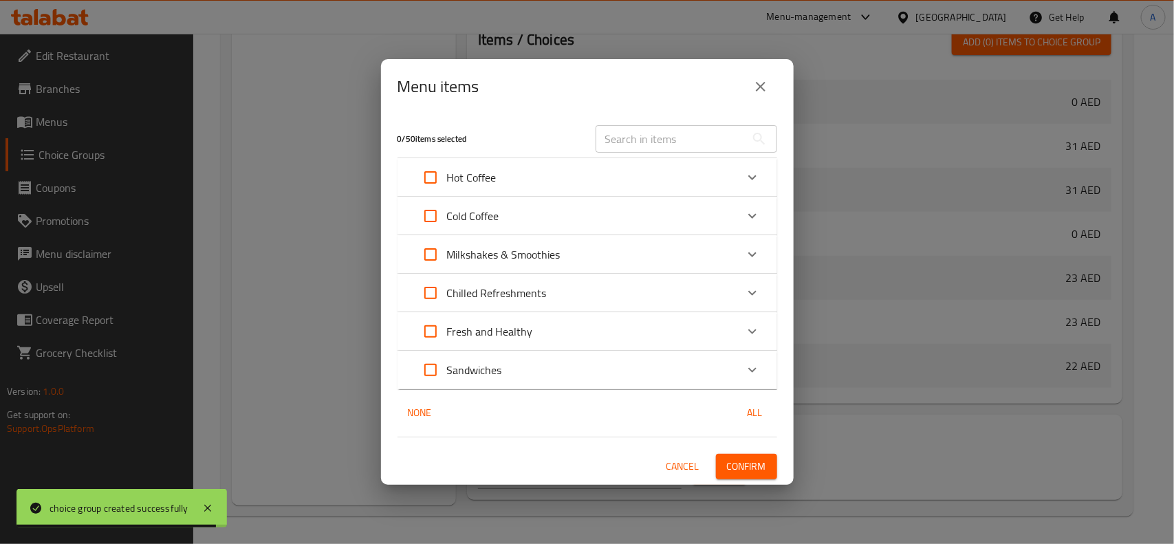
checkbox input "true"
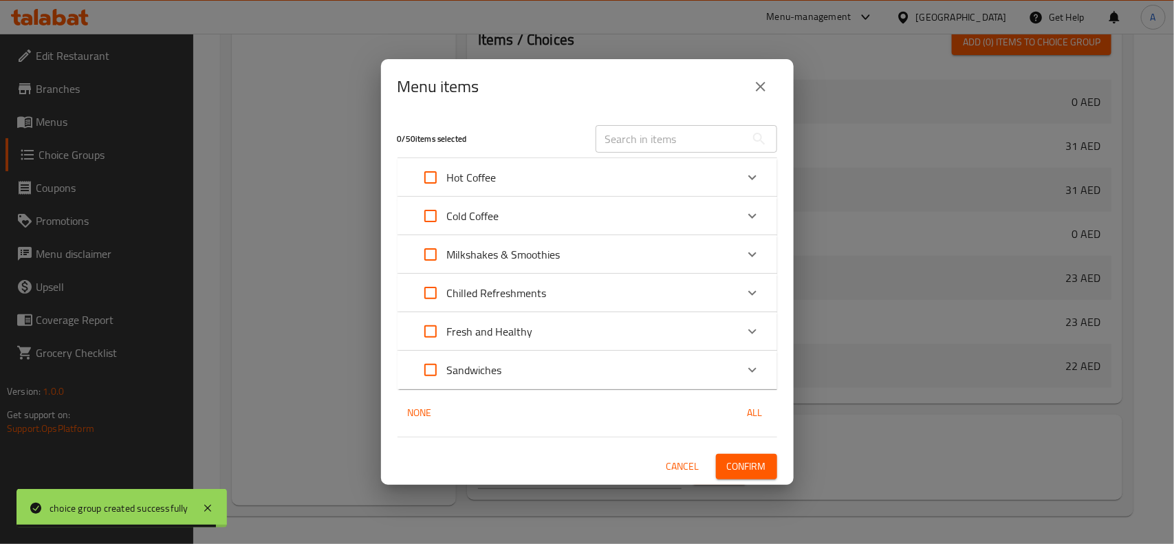
checkbox input "true"
click at [427, 222] on input "Expand" at bounding box center [430, 215] width 33 height 33
checkbox input "true"
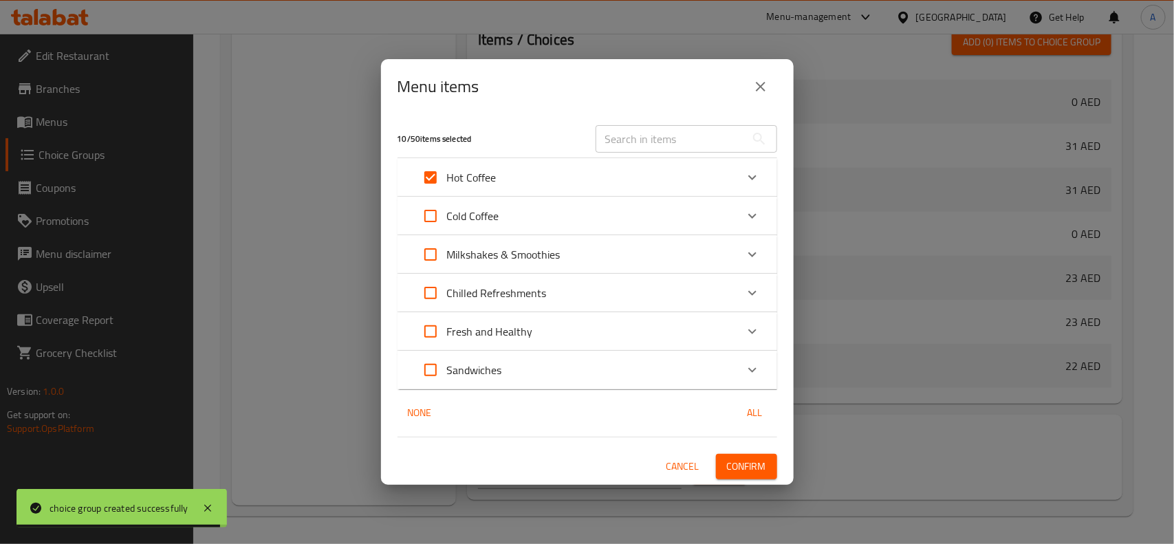
checkbox input "true"
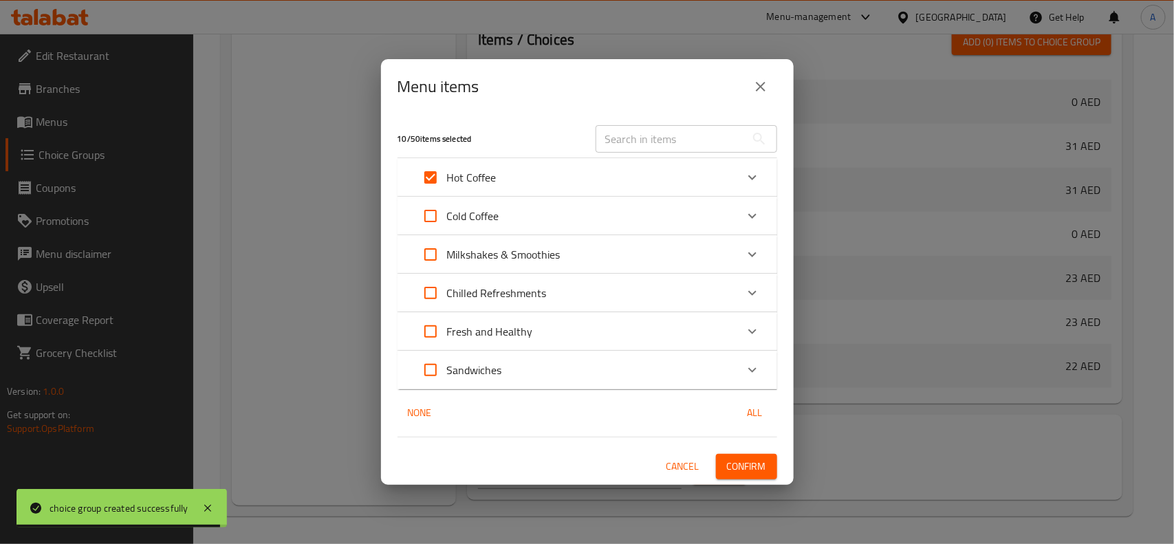
checkbox input "true"
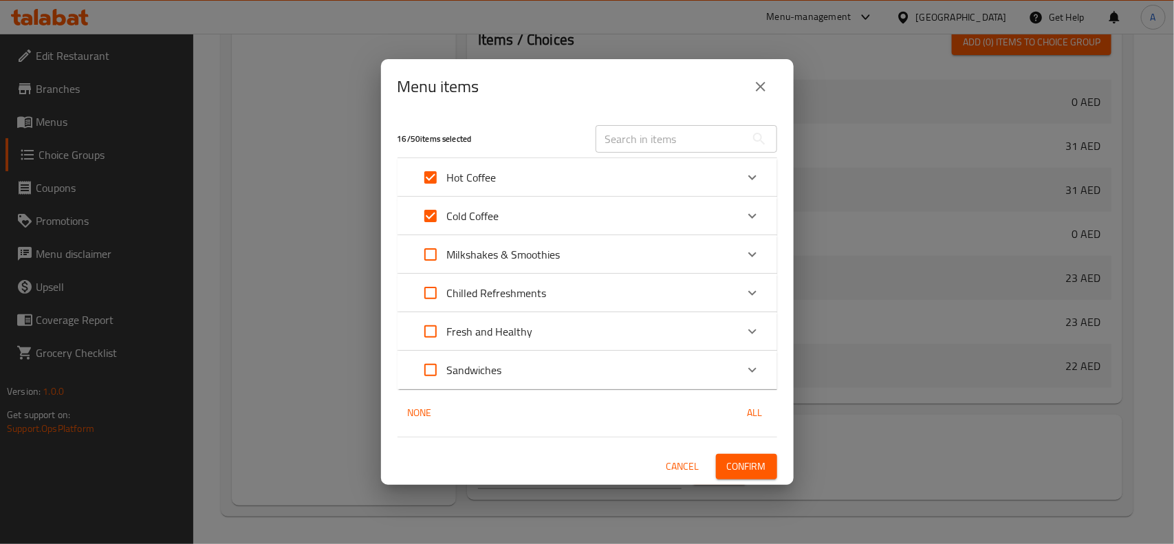
click at [558, 184] on div "Hot Coffee" at bounding box center [575, 177] width 322 height 33
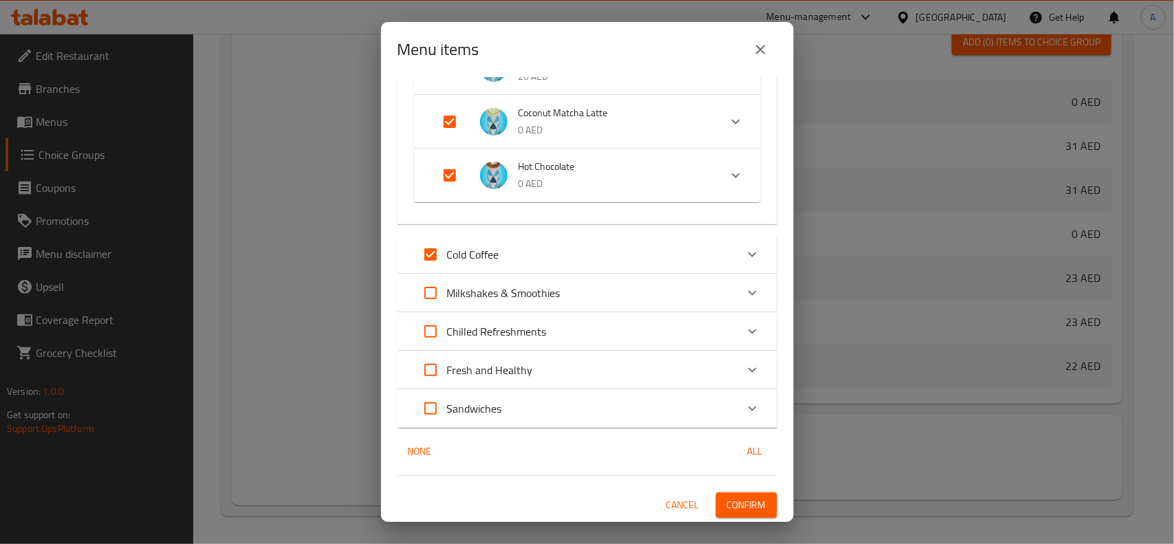
click at [558, 248] on div "Cold Coffee" at bounding box center [575, 254] width 322 height 33
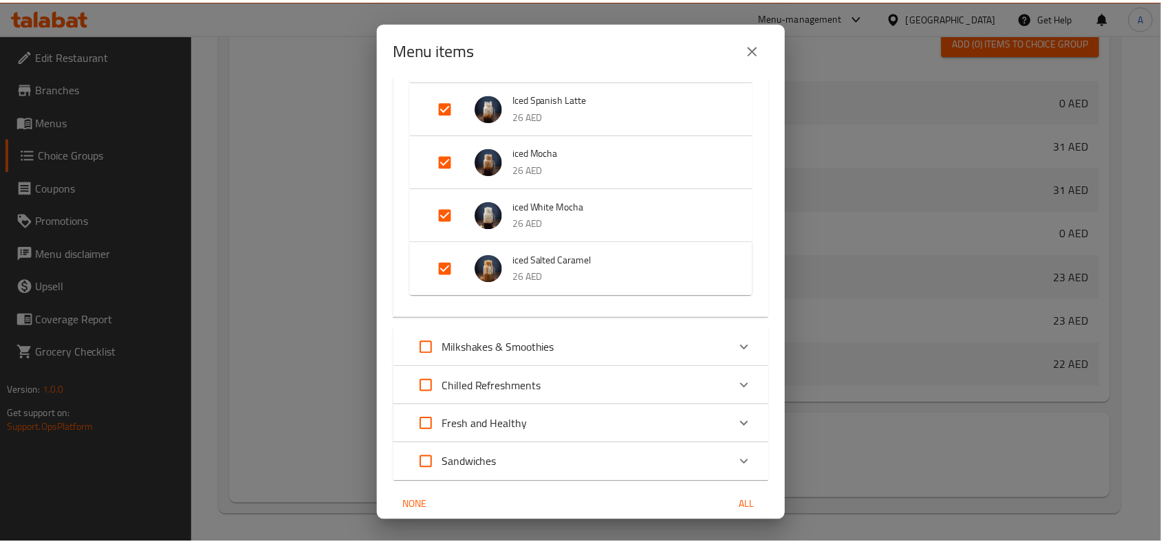
scroll to position [891, 0]
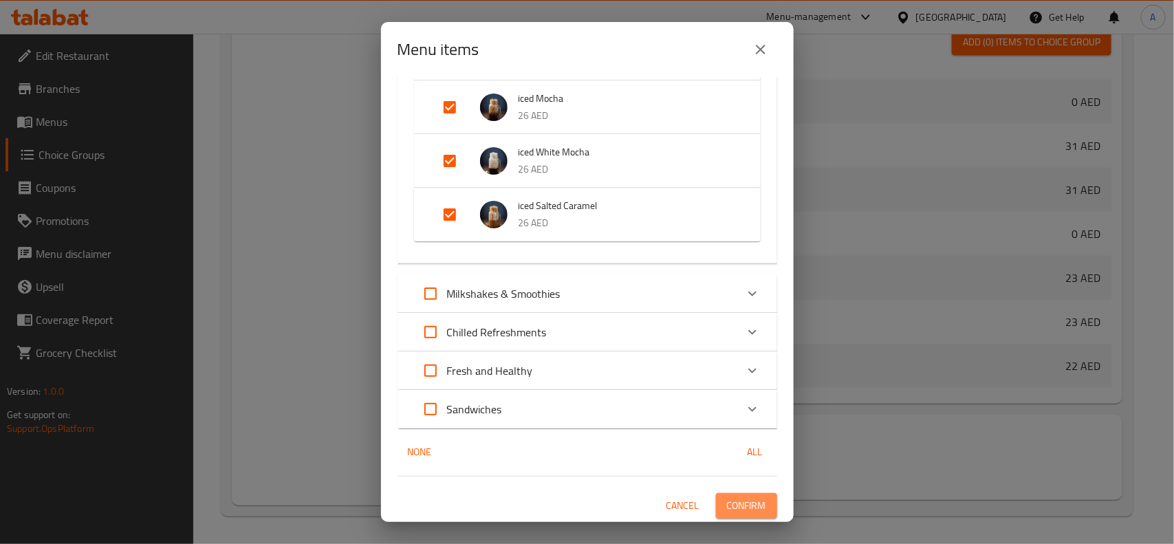
click at [740, 507] on span "Confirm" at bounding box center [746, 505] width 39 height 17
